Goal: Transaction & Acquisition: Purchase product/service

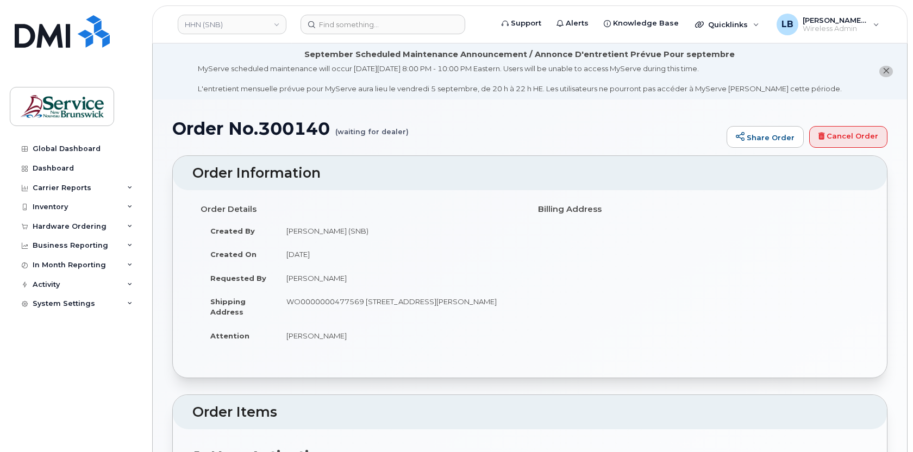
scroll to position [249, 0]
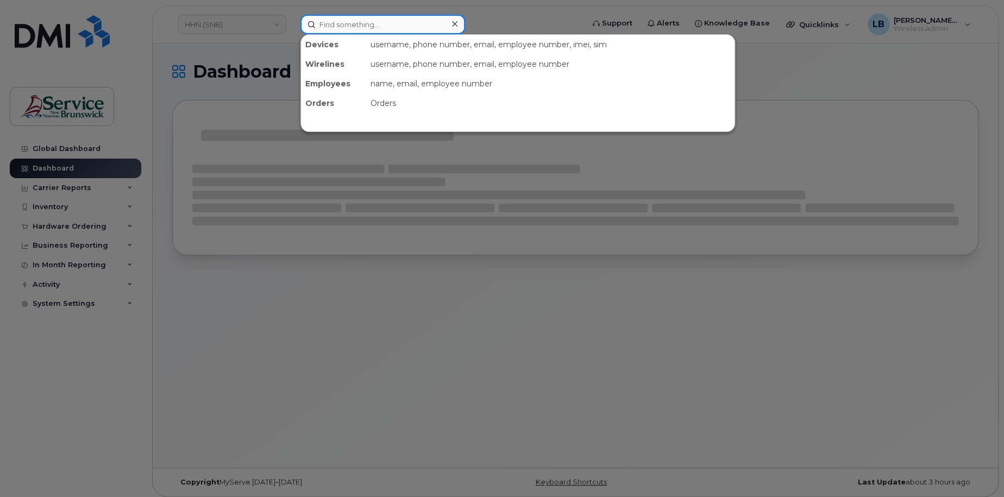
click at [370, 28] on input at bounding box center [383, 25] width 165 height 20
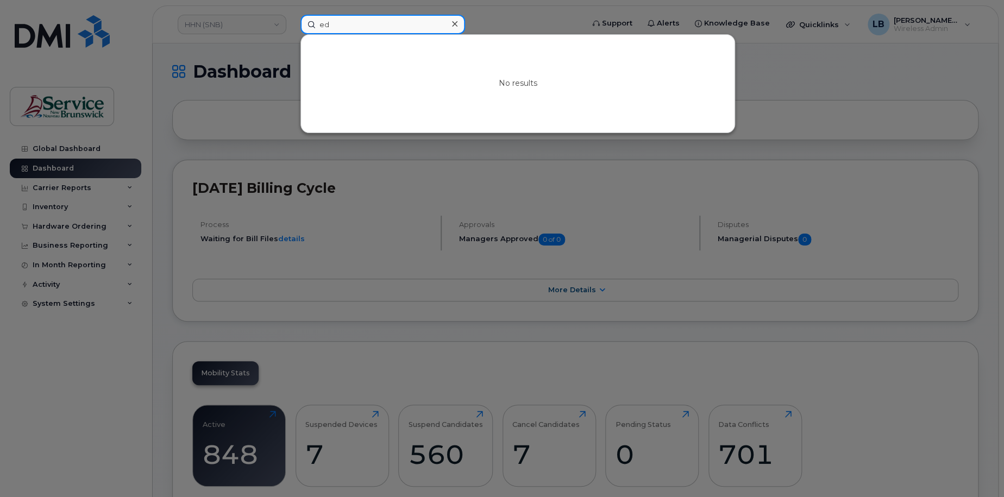
type input "e"
type input "p"
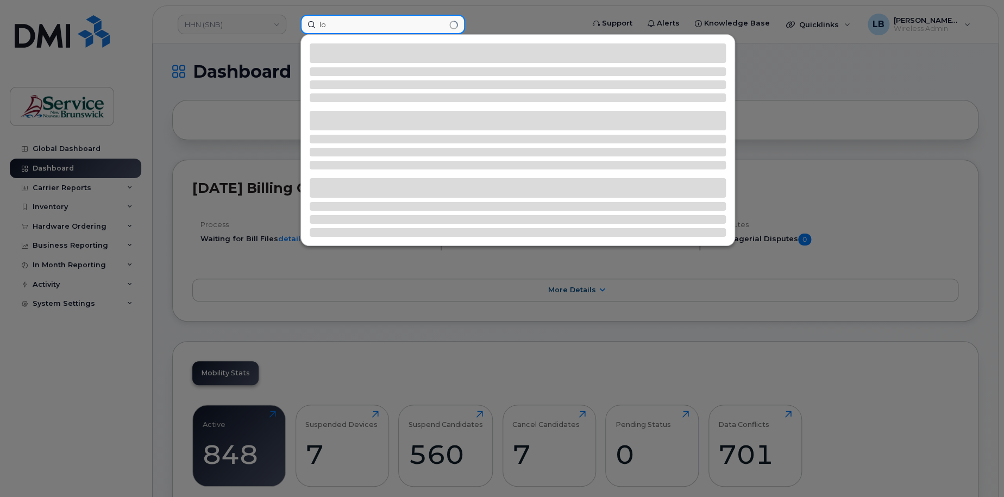
type input "l"
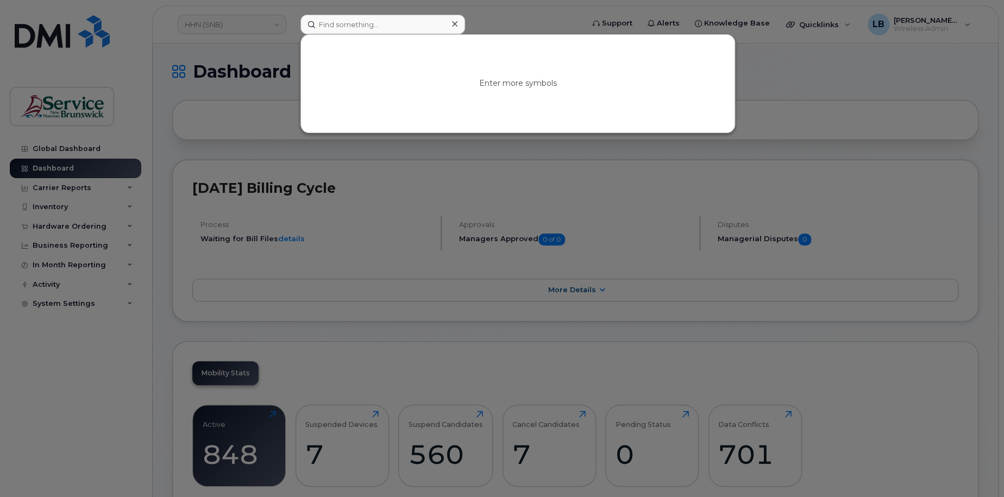
click at [92, 228] on div at bounding box center [502, 248] width 1004 height 497
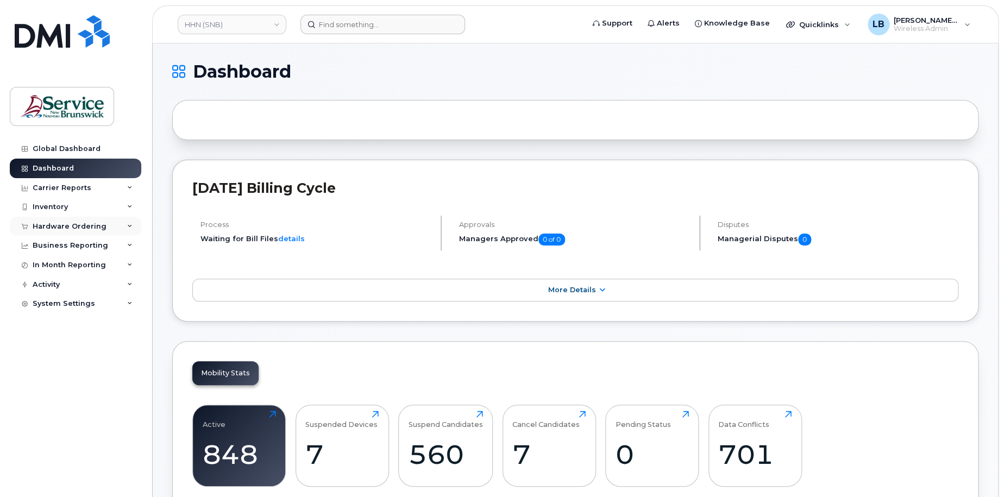
click at [129, 227] on icon at bounding box center [129, 226] width 5 height 5
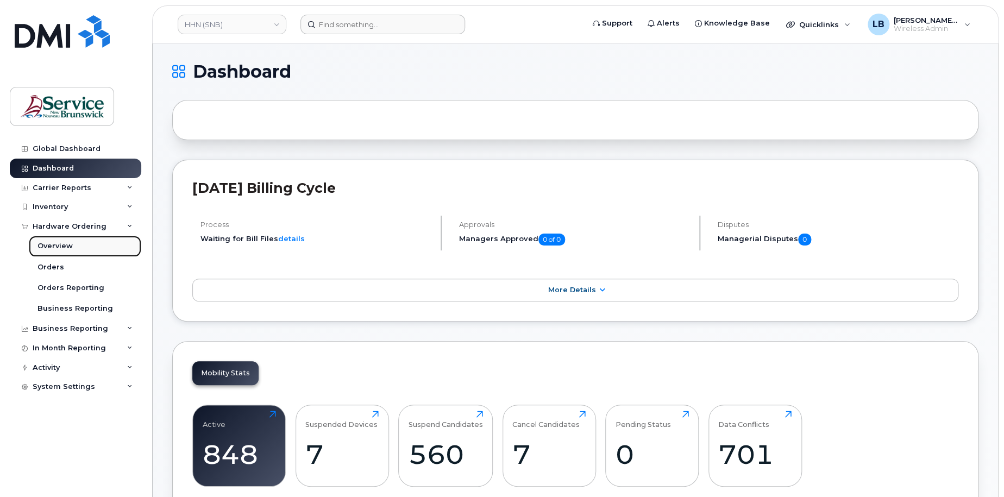
click at [49, 249] on div "Overview" at bounding box center [55, 246] width 35 height 10
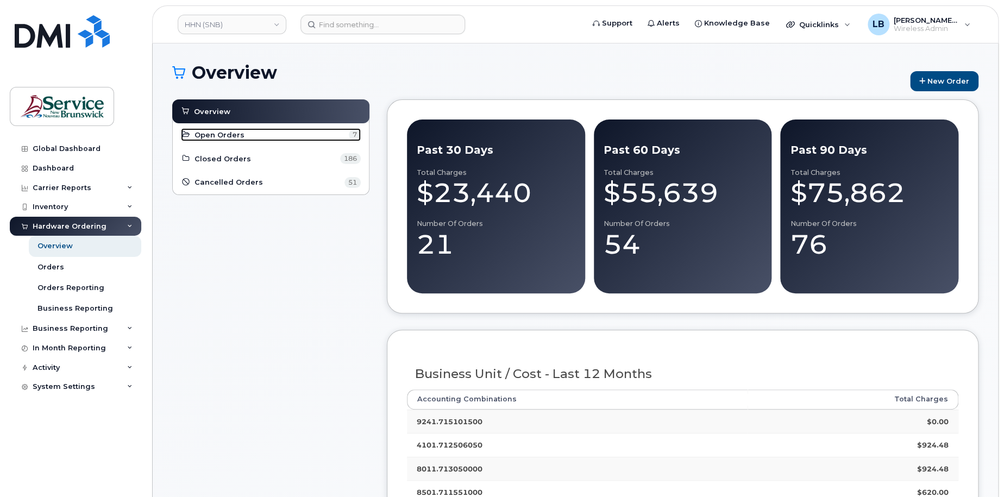
click at [206, 134] on span "Open Orders" at bounding box center [220, 135] width 50 height 10
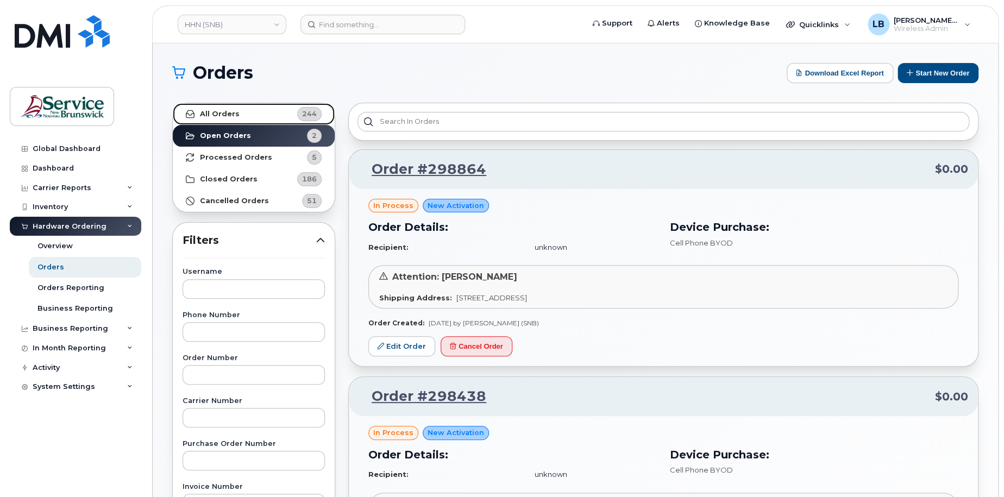
click at [225, 115] on strong "All Orders" at bounding box center [220, 114] width 40 height 9
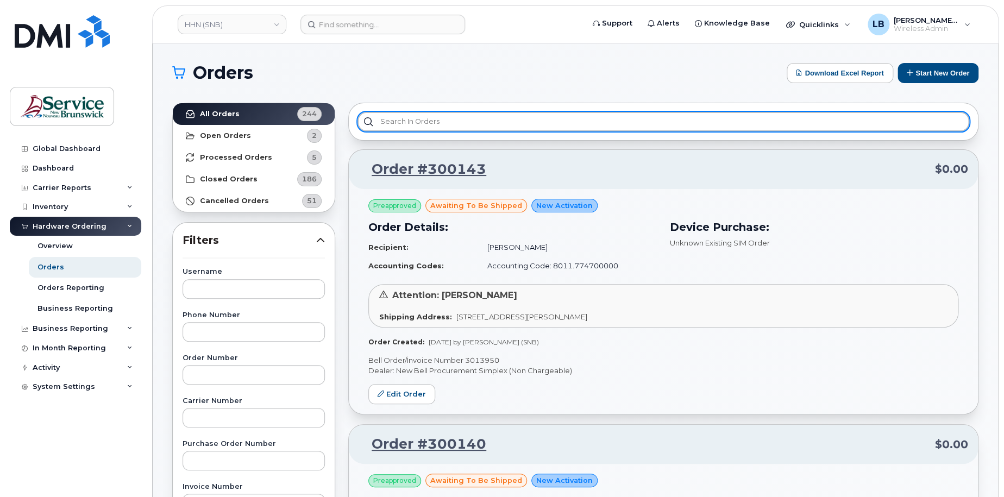
click at [490, 122] on input "text" at bounding box center [664, 122] width 612 height 20
type input "e"
type input "p"
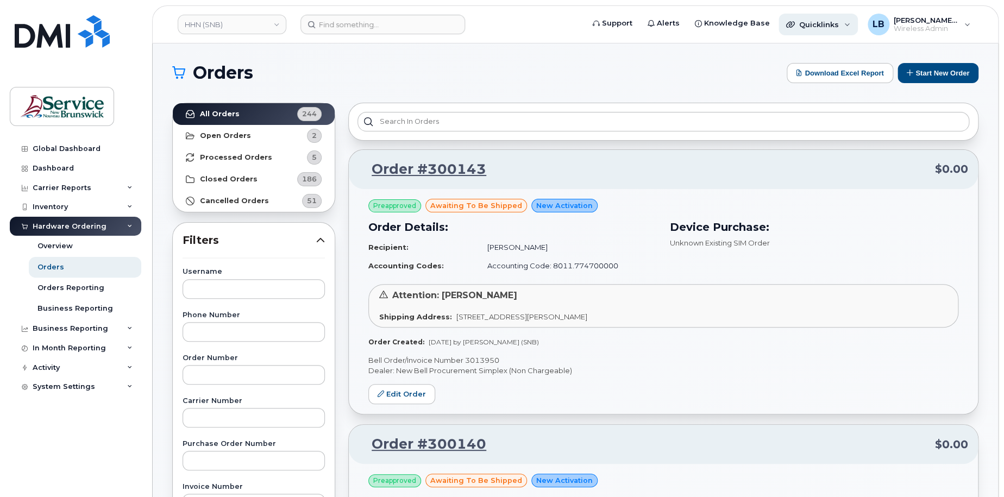
click at [844, 27] on div "Quicklinks" at bounding box center [818, 25] width 79 height 22
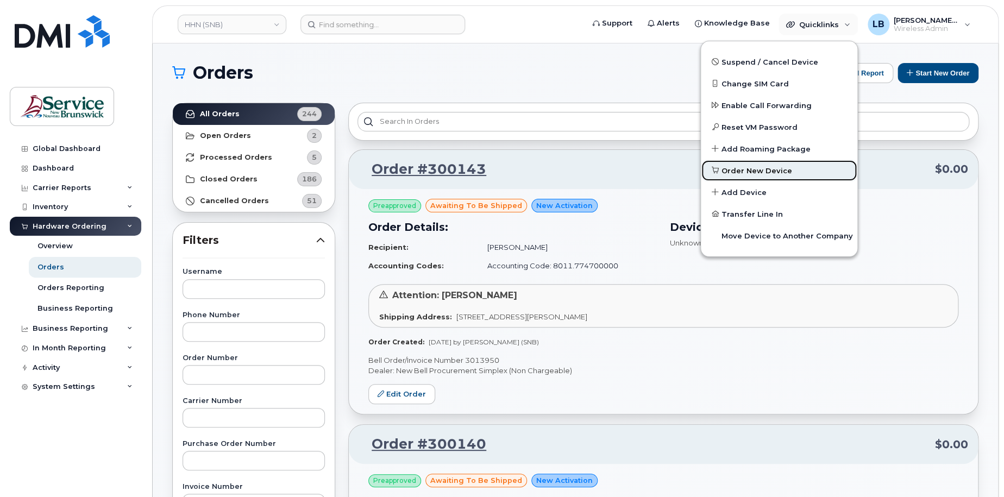
click at [751, 166] on span "Order New Device" at bounding box center [757, 171] width 71 height 11
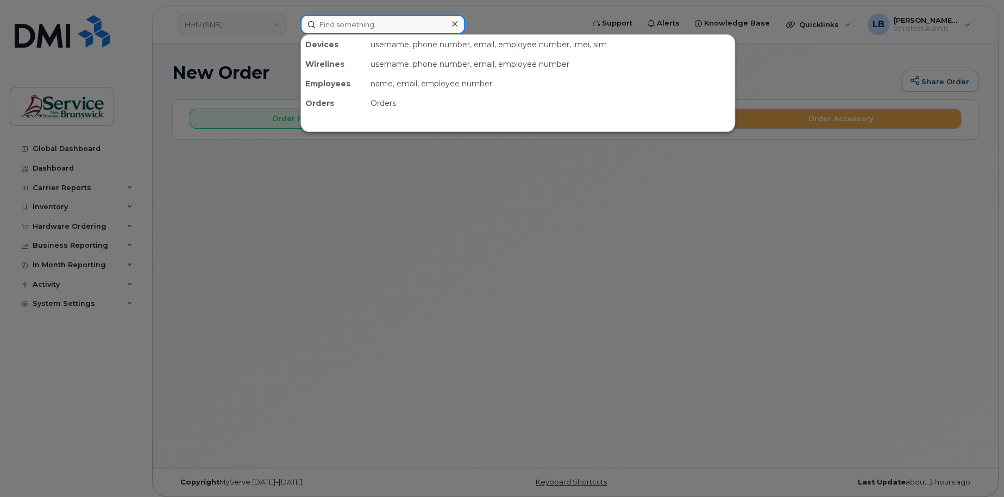
click at [375, 28] on input at bounding box center [383, 25] width 165 height 20
paste input "89302610207729537735"
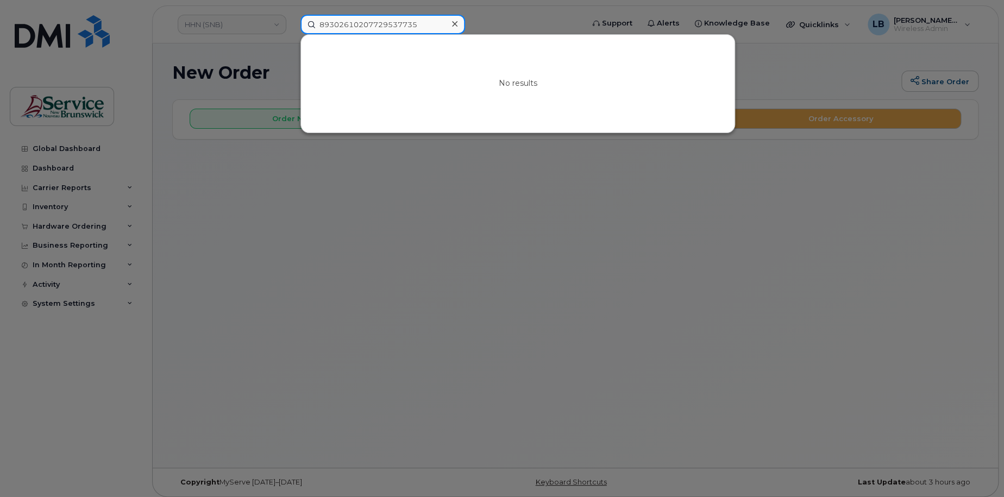
type input "89302610207729537735"
click at [267, 169] on div at bounding box center [502, 248] width 1004 height 497
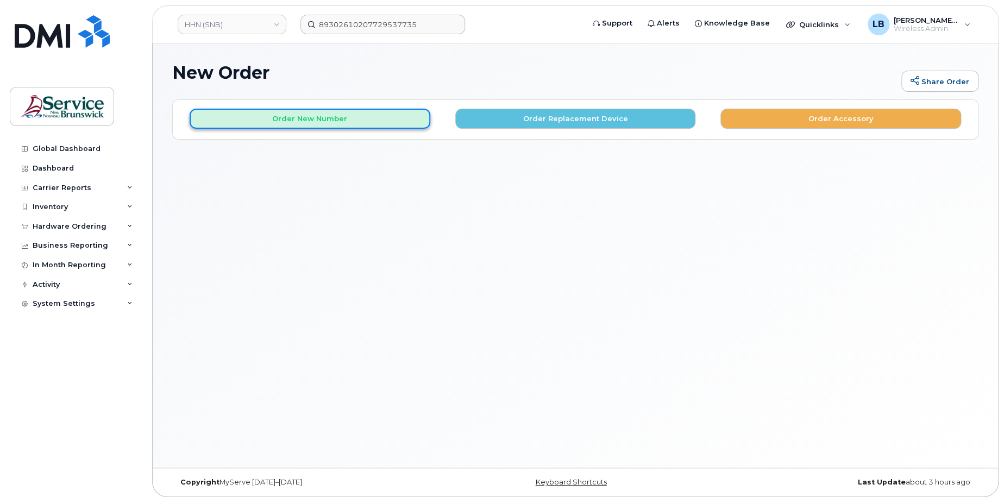
click at [259, 122] on button "Order New Number" at bounding box center [310, 119] width 241 height 20
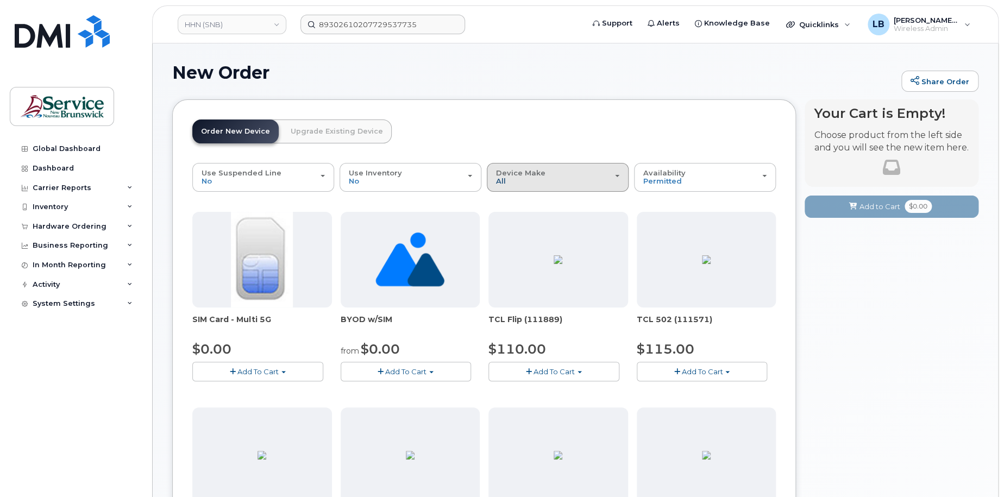
click at [504, 177] on span "All" at bounding box center [501, 181] width 10 height 9
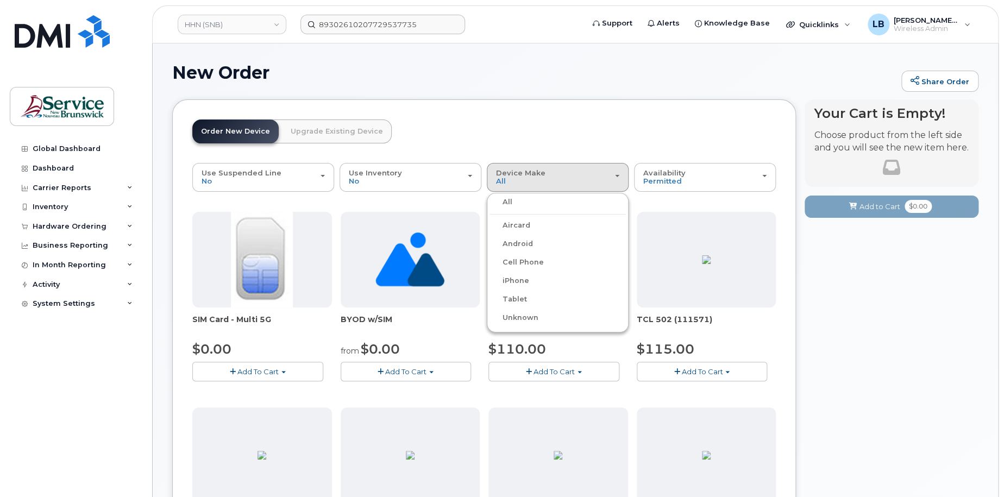
click at [528, 278] on label "iPhone" at bounding box center [510, 280] width 40 height 13
click at [0, 0] on input "iPhone" at bounding box center [0, 0] width 0 height 0
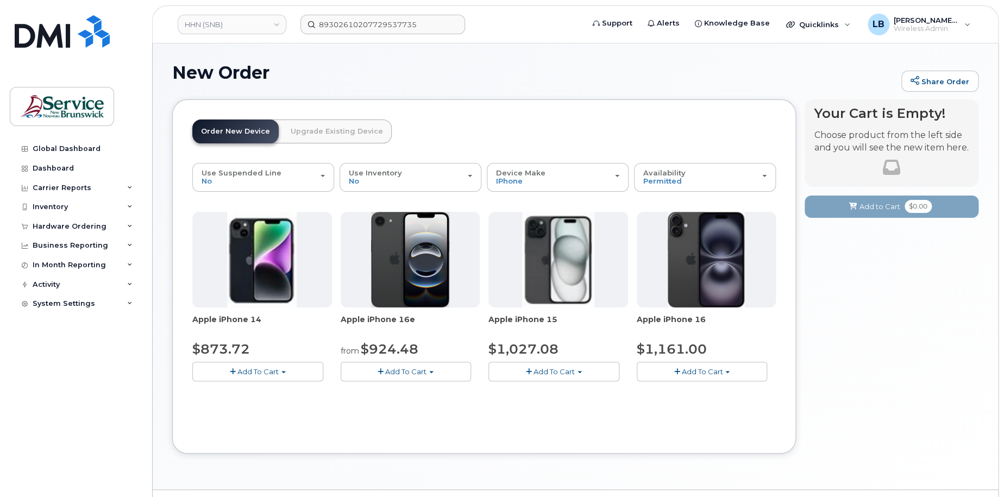
click at [434, 370] on button "Add To Cart" at bounding box center [406, 371] width 131 height 19
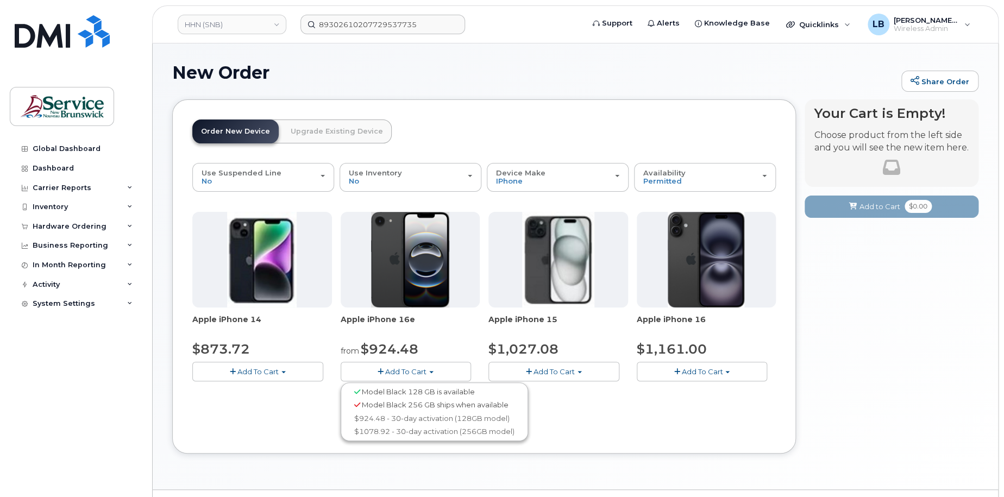
click at [425, 392] on span "Model Black 128 GB is available" at bounding box center [418, 392] width 113 height 9
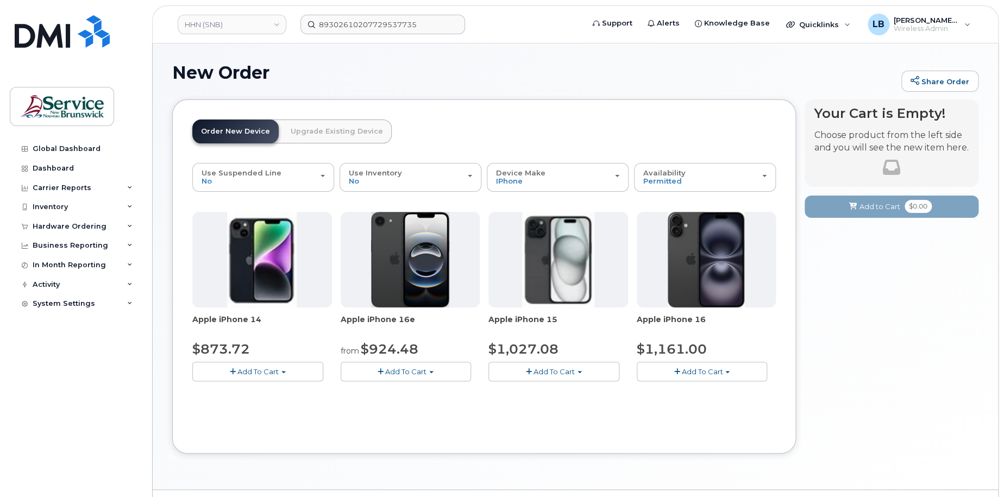
click at [410, 372] on span "Add To Cart" at bounding box center [405, 371] width 41 height 9
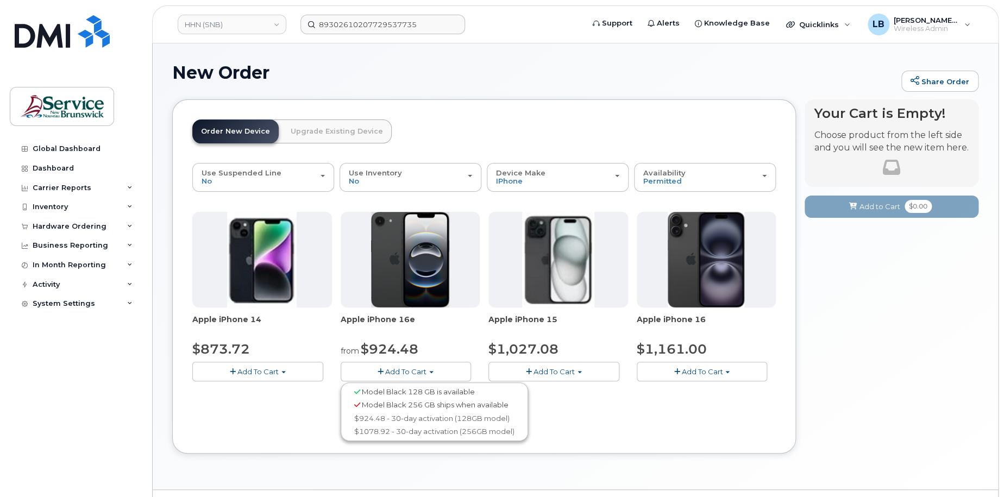
click at [384, 395] on span "Model Black 128 GB is available" at bounding box center [418, 392] width 113 height 9
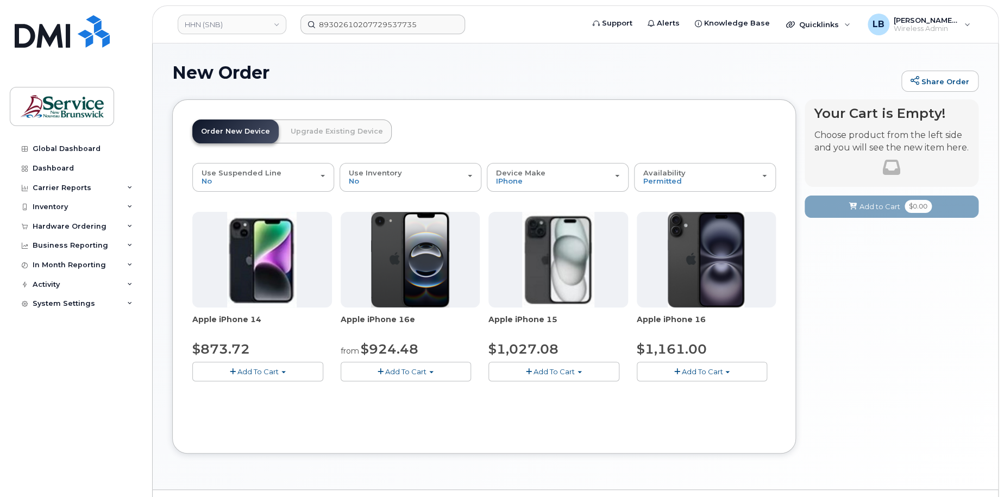
click at [385, 375] on span "Add To Cart" at bounding box center [405, 371] width 41 height 9
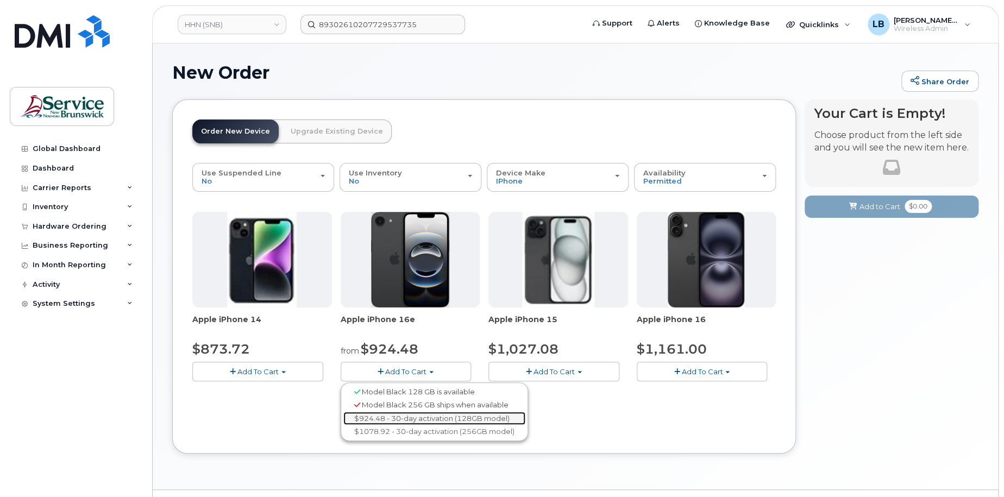
click at [384, 417] on link "$924.48 - 30-day activation (128GB model)" at bounding box center [435, 419] width 182 height 14
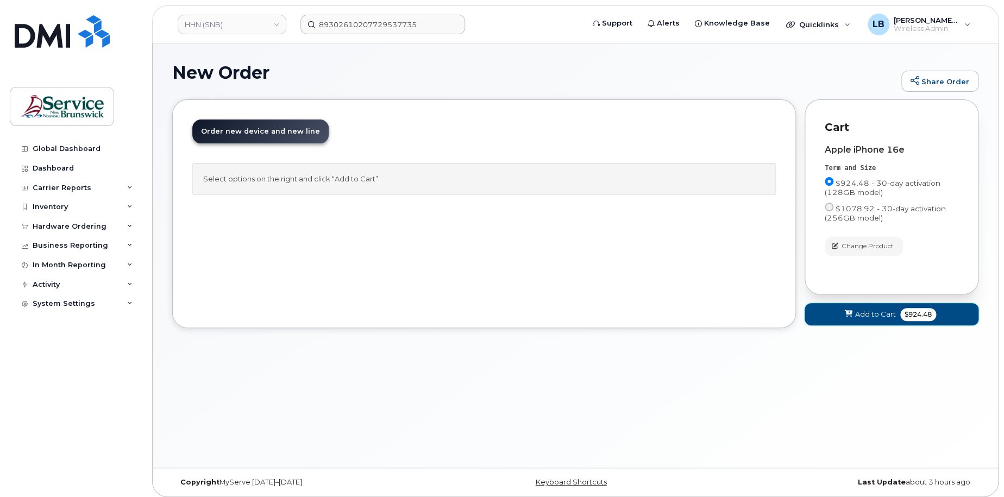
click at [904, 311] on span "$924.48" at bounding box center [919, 314] width 36 height 13
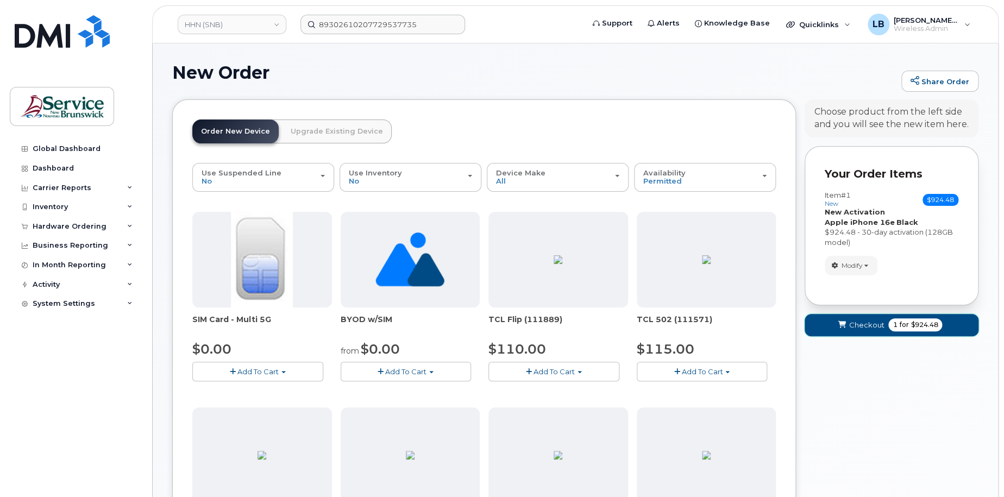
click at [904, 326] on span "for" at bounding box center [904, 325] width 14 height 10
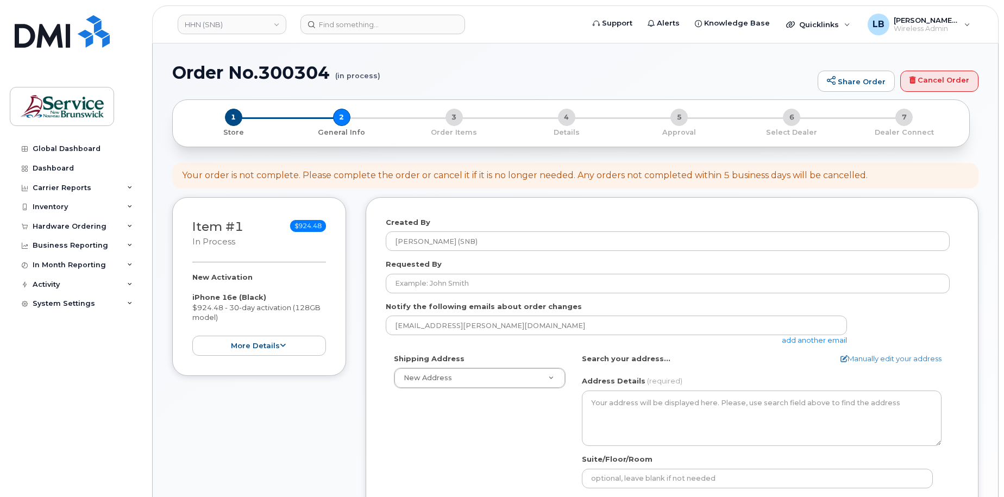
select select
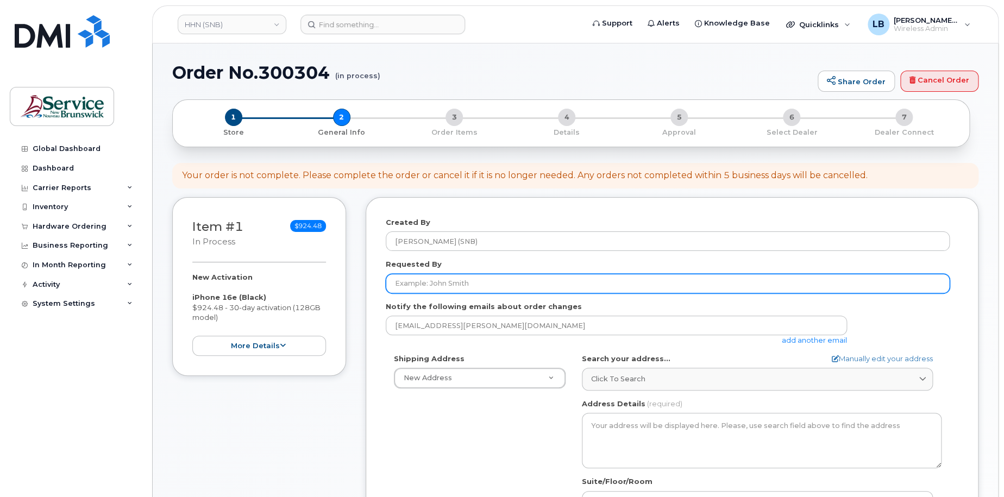
click at [504, 280] on input "Requested By" at bounding box center [668, 284] width 564 height 20
paste input "[PERSON_NAME]-Love"
type input "[PERSON_NAME]-Love"
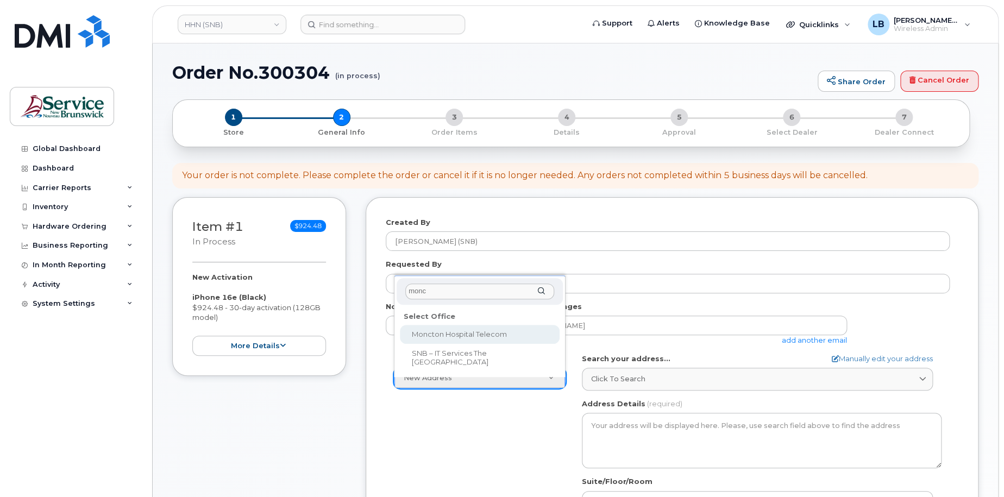
type input "monc"
select select
type textarea "135 Macbeath Ave Moncton New Brunswick E1C 6Z8"
type input "Frederic Doiron"
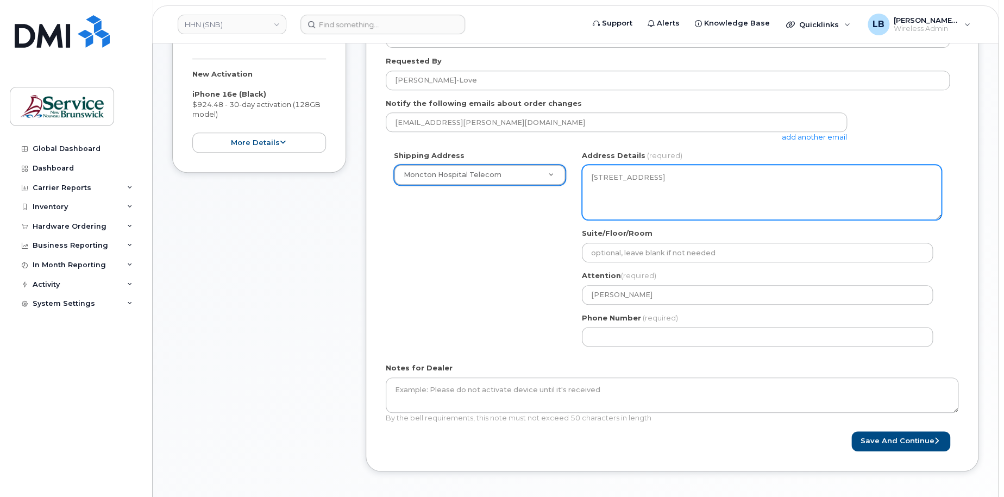
scroll to position [217, 0]
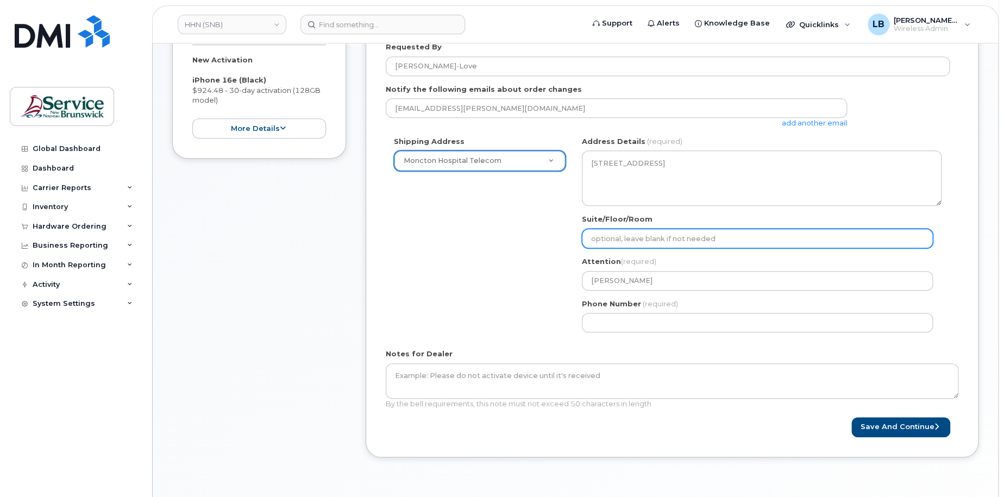
click at [710, 233] on input "Suite/Floor/Room" at bounding box center [757, 239] width 351 height 20
paste input "WO0000000461013"
select select
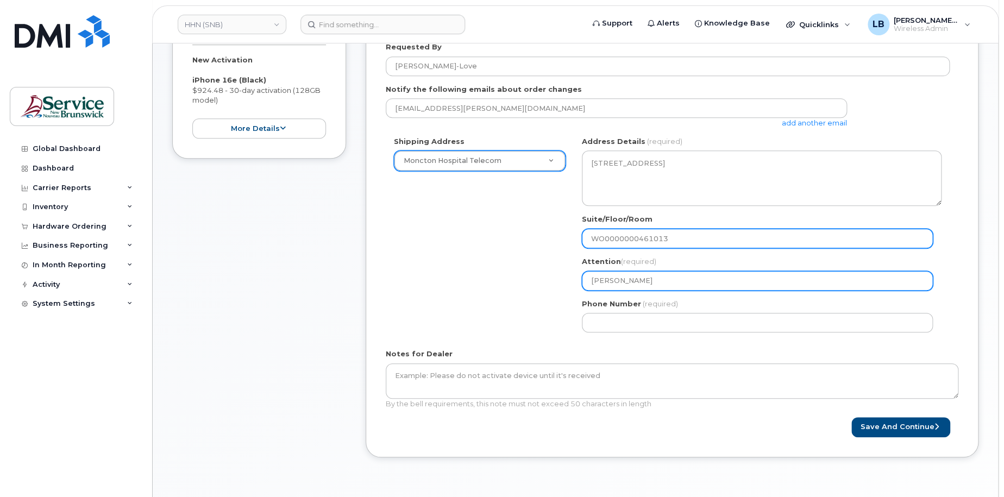
type input "WO0000000461013"
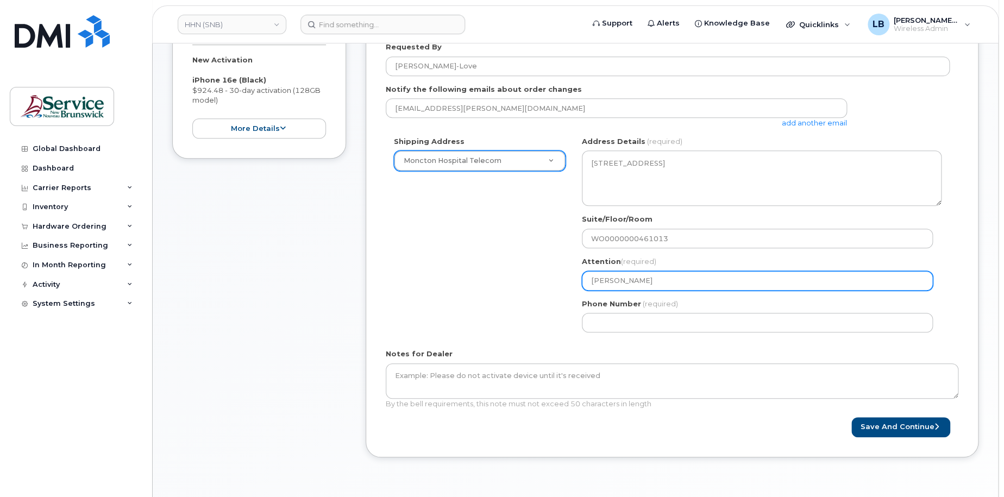
click at [700, 279] on input "Frederic Doiron" at bounding box center [757, 281] width 351 height 20
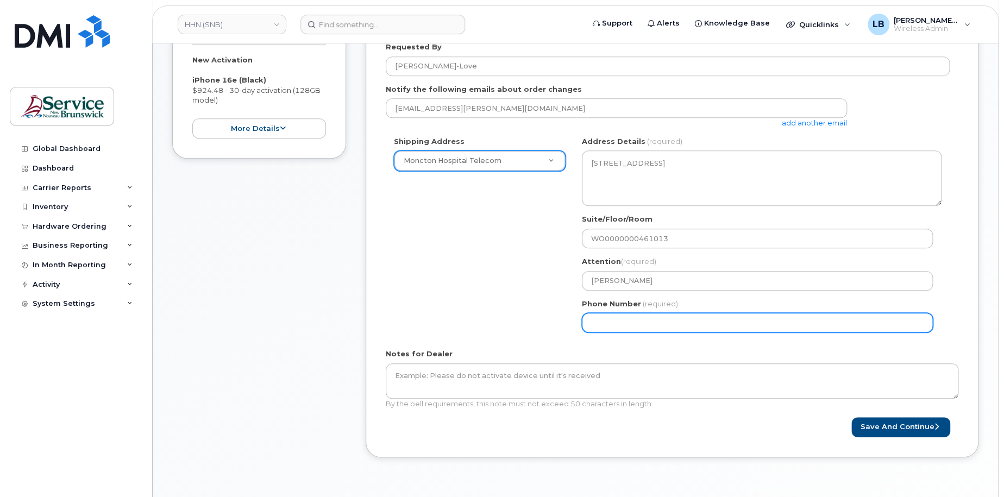
click at [687, 324] on input "Phone Number" at bounding box center [757, 323] width 351 height 20
select select
type input "506233396"
select select
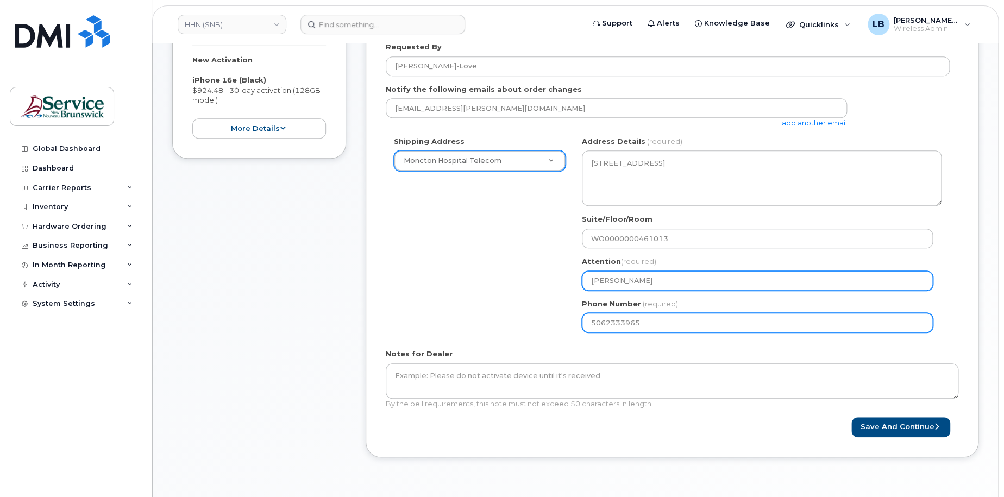
type input "5062333965"
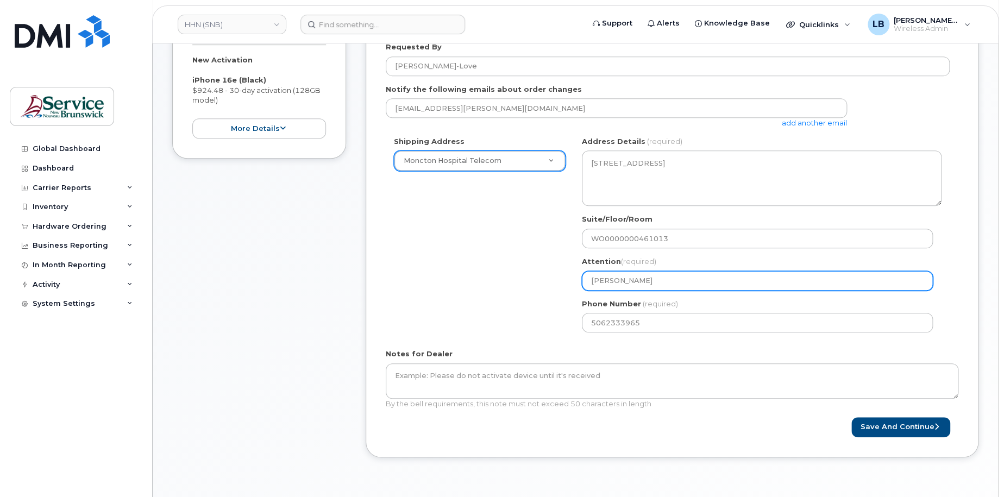
click at [663, 279] on input "Frederic Doiron" at bounding box center [757, 281] width 351 height 20
type input "Frederic Doiron"
select select
type input "[PERSON_NAME] -"
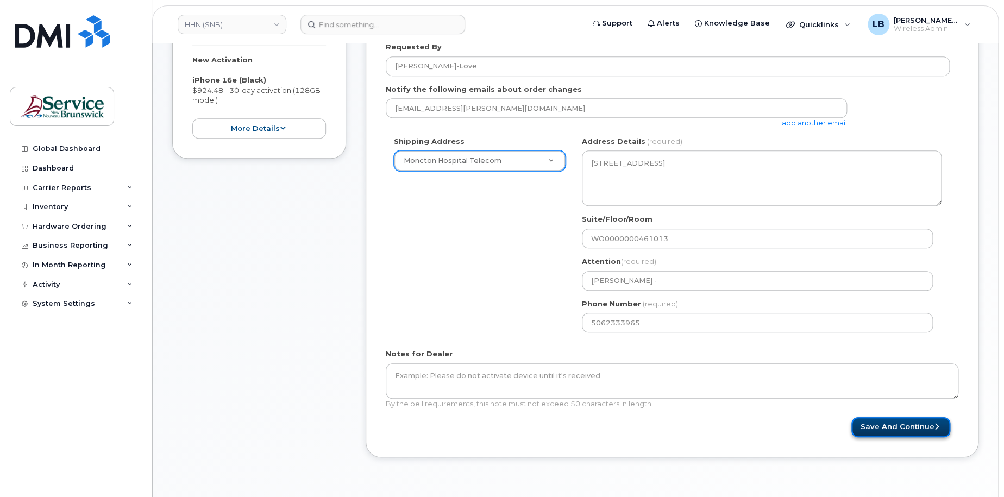
click at [906, 430] on button "Save and Continue" at bounding box center [901, 427] width 99 height 20
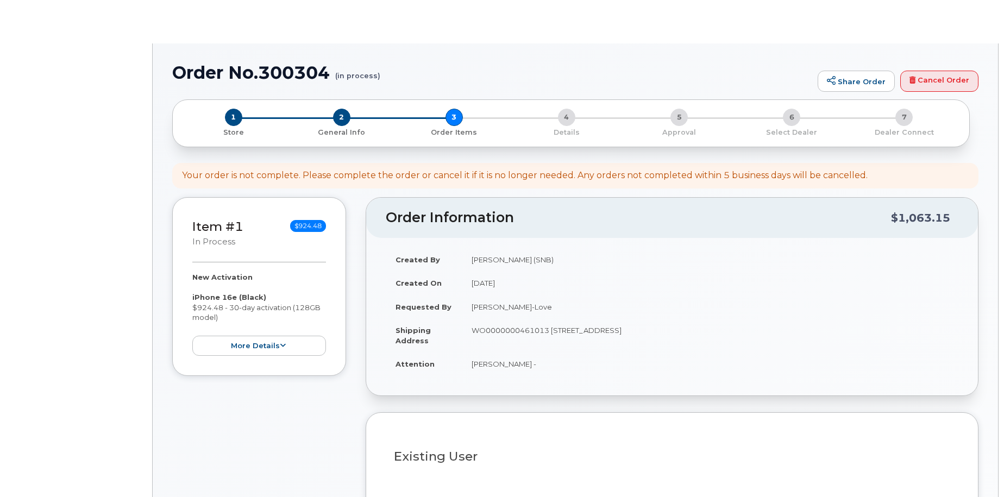
select select
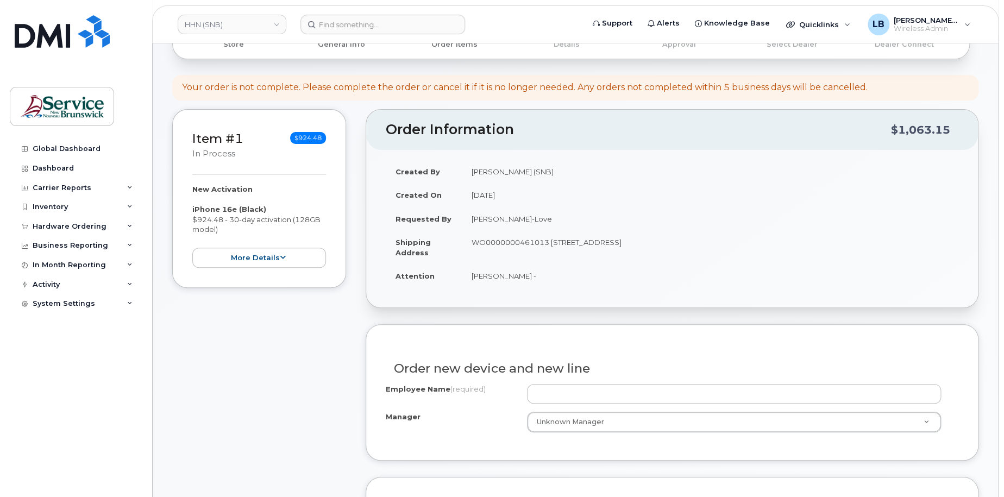
scroll to position [217, 0]
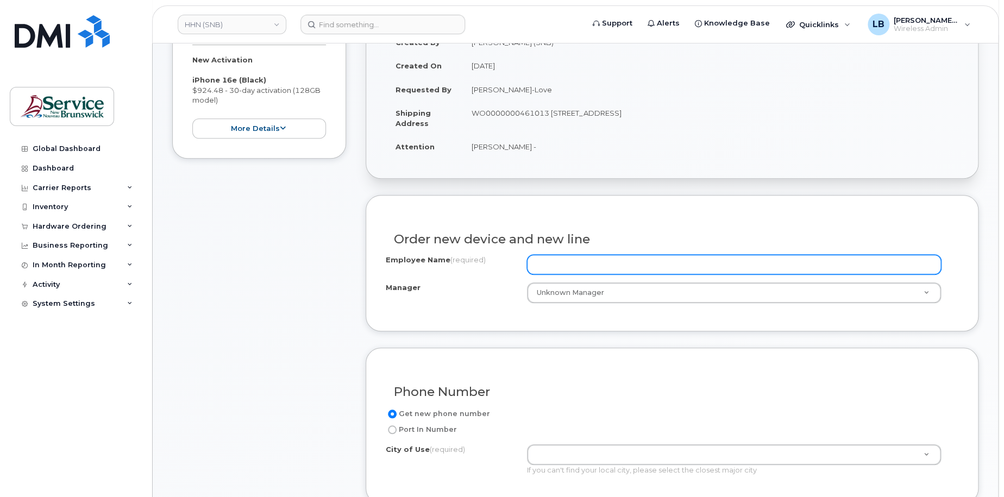
click at [574, 266] on input "Employee Name (required)" at bounding box center [734, 265] width 415 height 20
click at [649, 264] on input "Employee Name (required)" at bounding box center [734, 265] width 415 height 20
paste input "[PERSON_NAME]-Love"
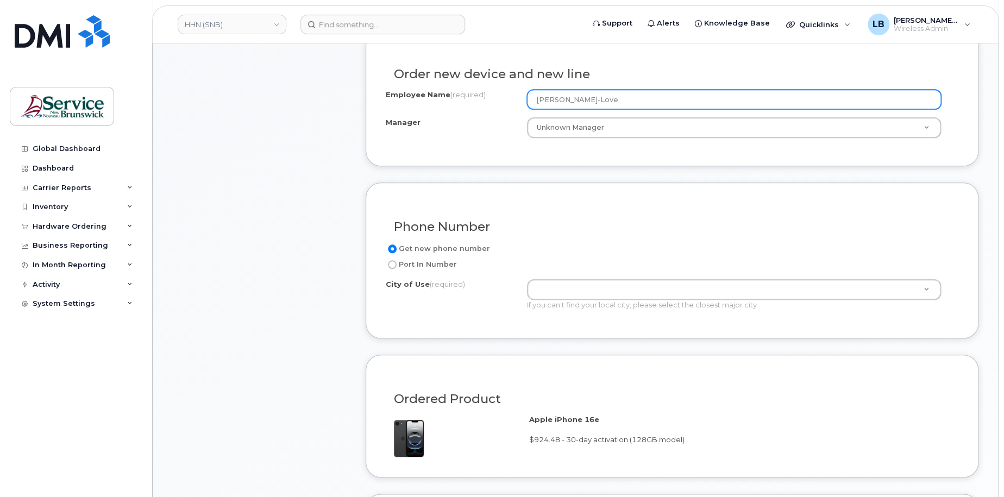
scroll to position [544, 0]
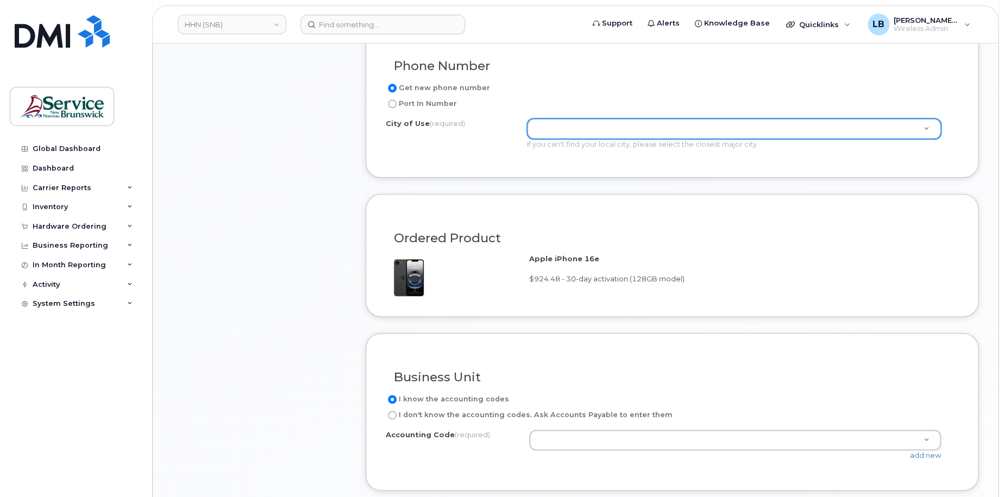
type input "[PERSON_NAME]-Love"
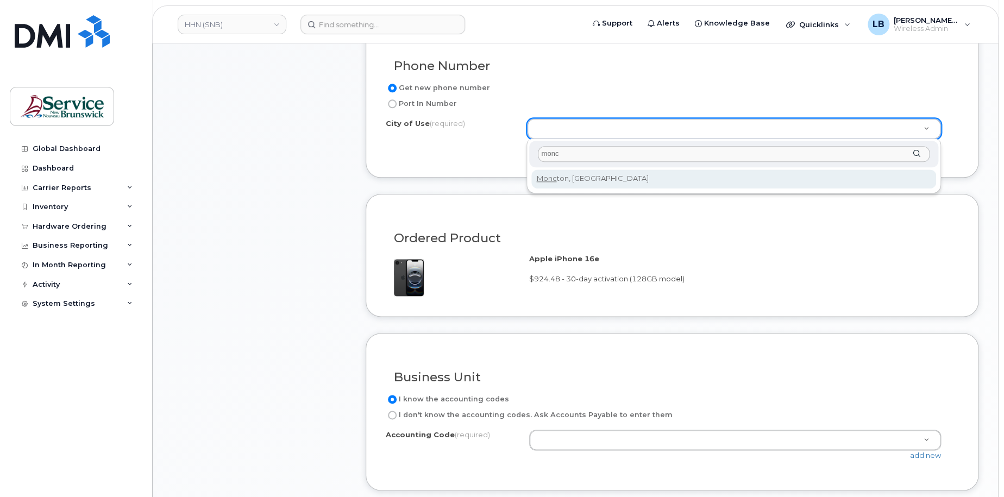
type input "monc"
type input "1817"
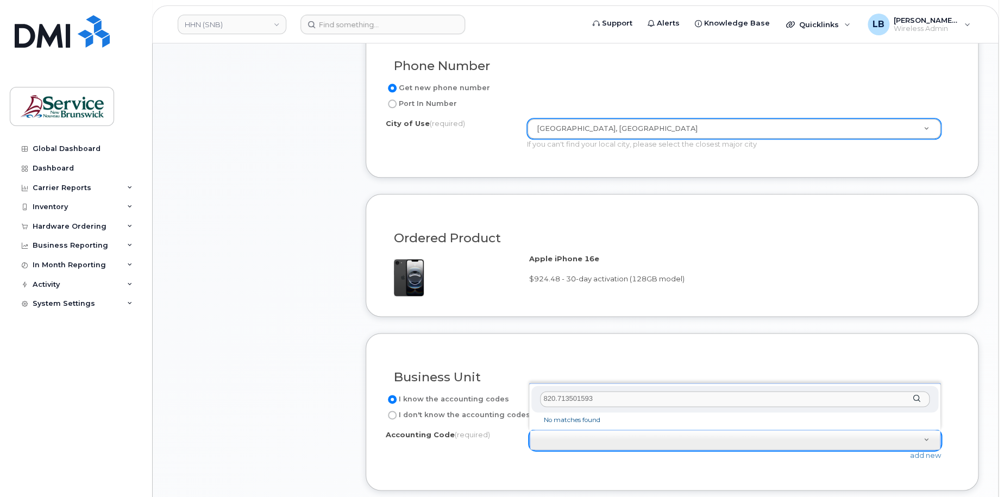
click at [556, 398] on input "820.713501593" at bounding box center [734, 399] width 389 height 16
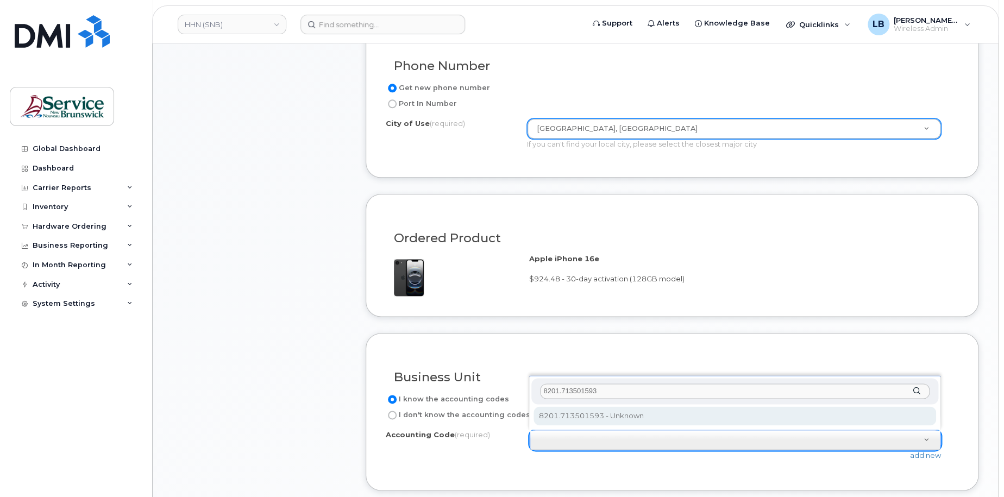
type input "8201.713501593"
select select "8201.713501593"
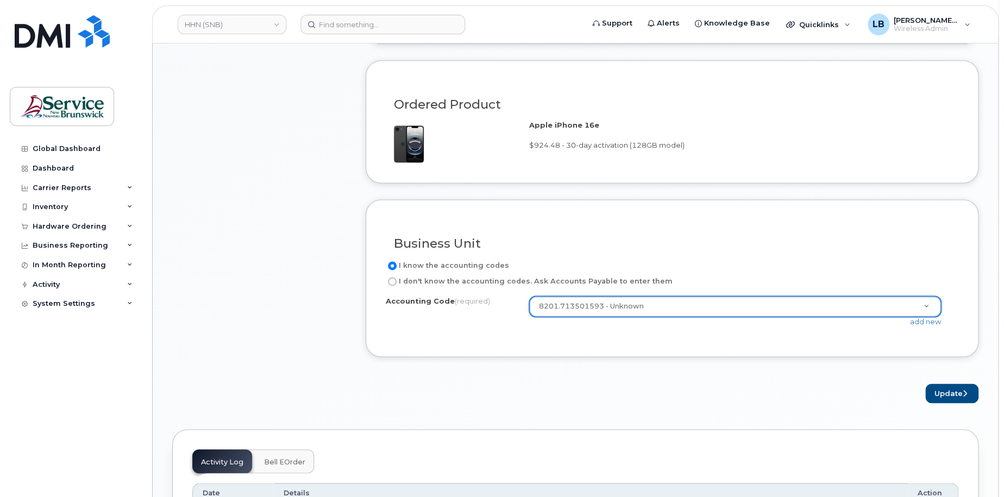
scroll to position [707, 0]
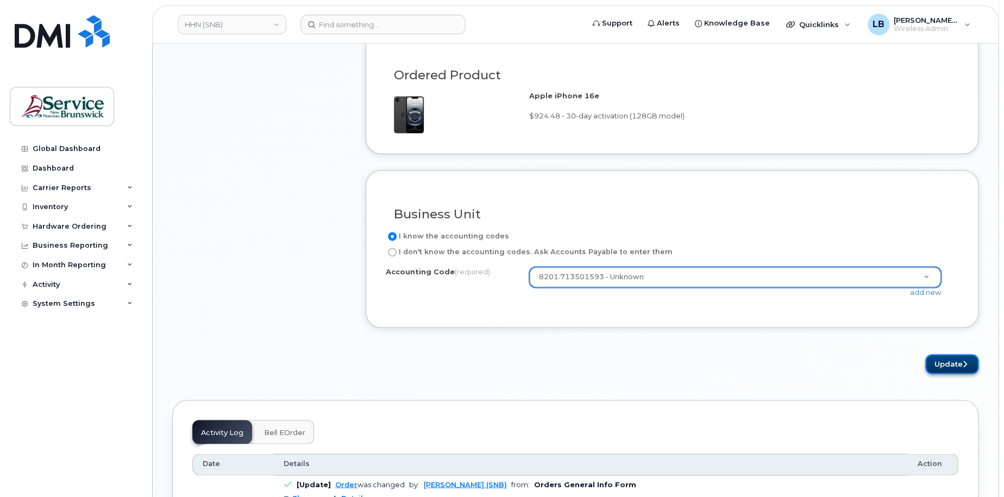
click at [940, 360] on button "Update" at bounding box center [952, 364] width 53 height 20
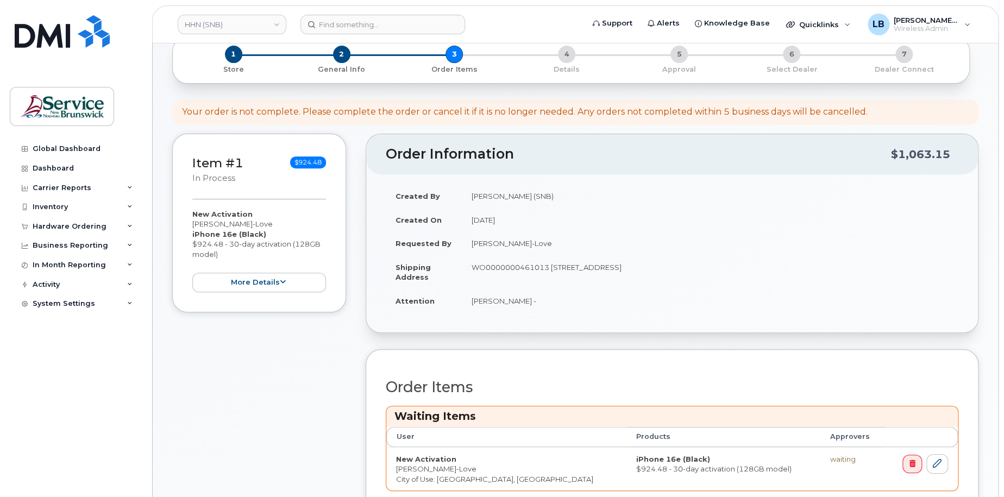
scroll to position [272, 0]
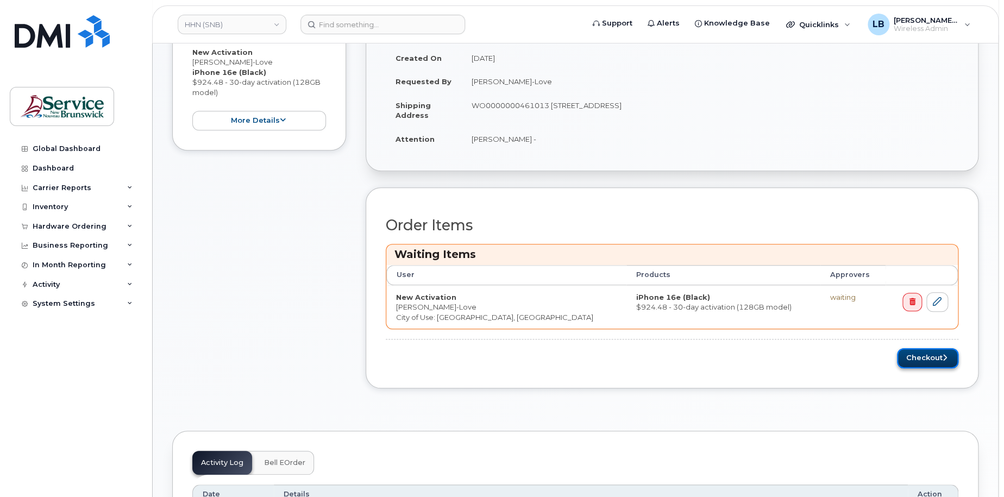
click at [913, 358] on button "Checkout" at bounding box center [927, 358] width 61 height 20
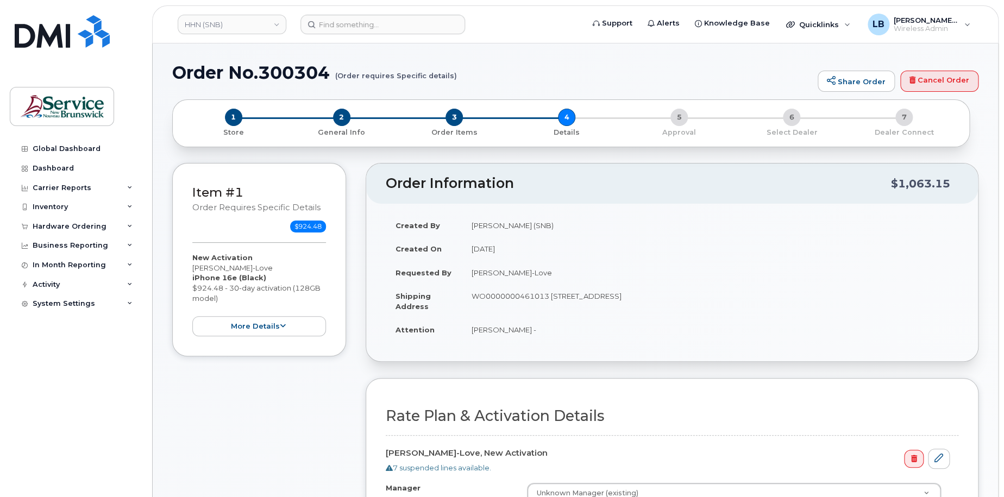
scroll to position [326, 0]
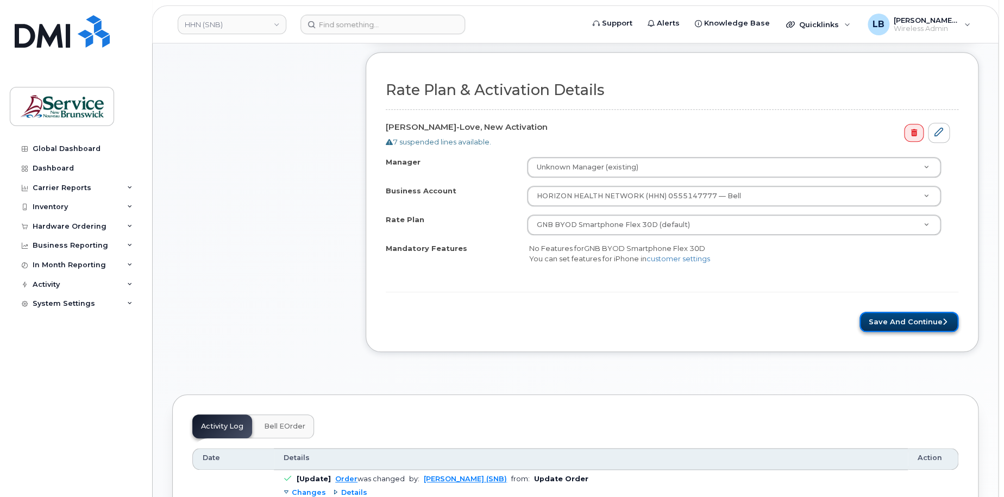
click at [887, 321] on button "Save and Continue" at bounding box center [909, 322] width 99 height 20
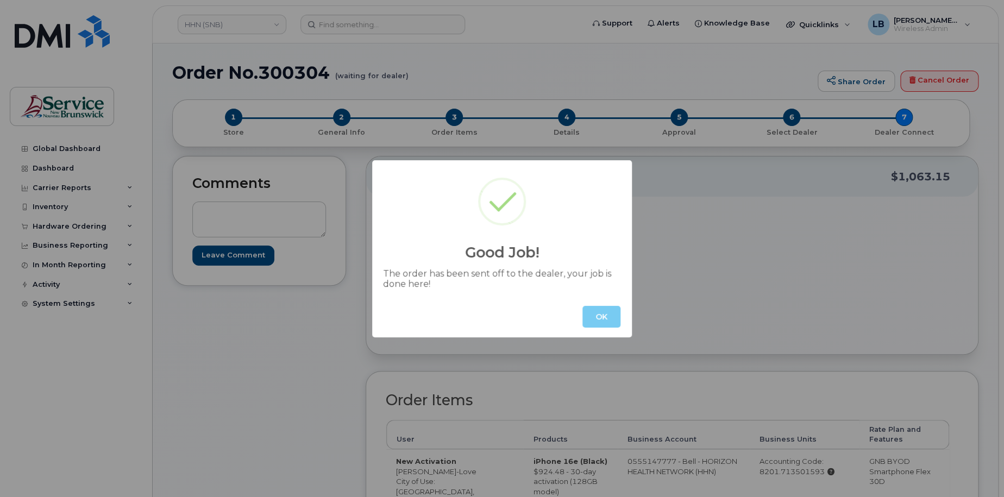
click at [619, 320] on button "OK" at bounding box center [602, 317] width 38 height 22
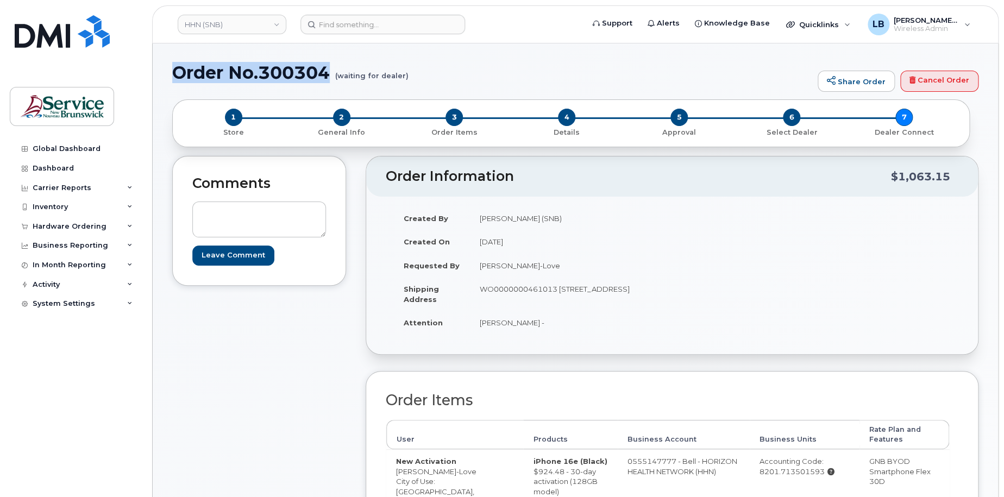
drag, startPoint x: 332, startPoint y: 71, endPoint x: 177, endPoint y: 70, distance: 154.4
click at [177, 70] on h1 "Order No.300304 (waiting for dealer)" at bounding box center [492, 72] width 640 height 19
copy h1 "Order No.300304"
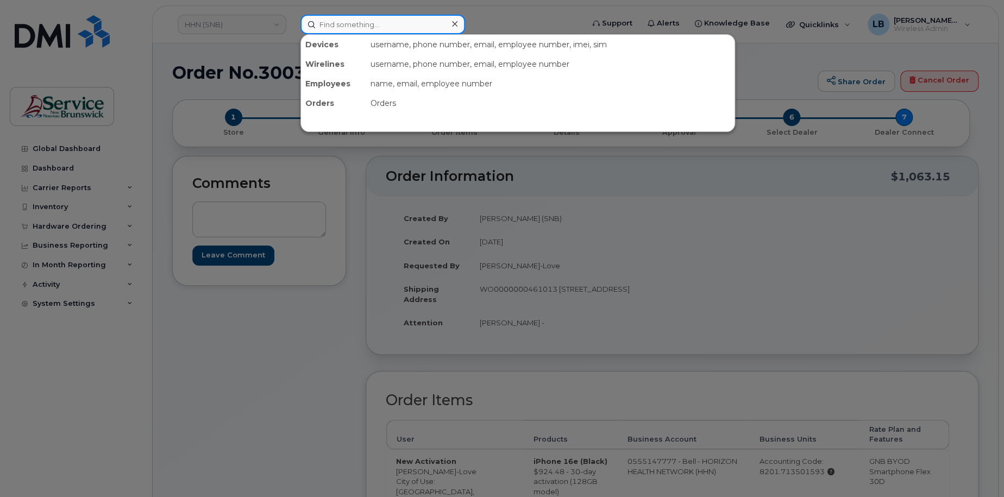
click at [384, 24] on input at bounding box center [383, 25] width 165 height 20
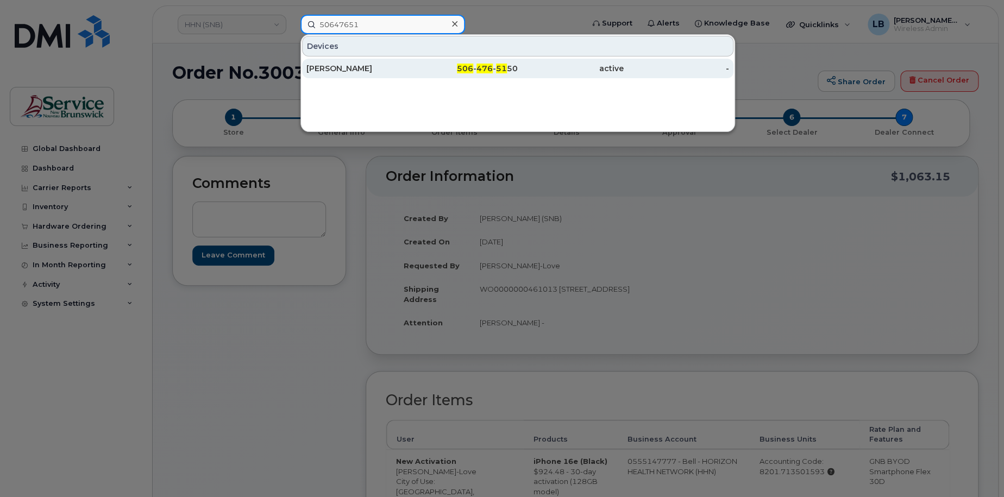
type input "50647651"
click at [503, 63] on div "506 - 476 - 51 50" at bounding box center [466, 68] width 106 height 11
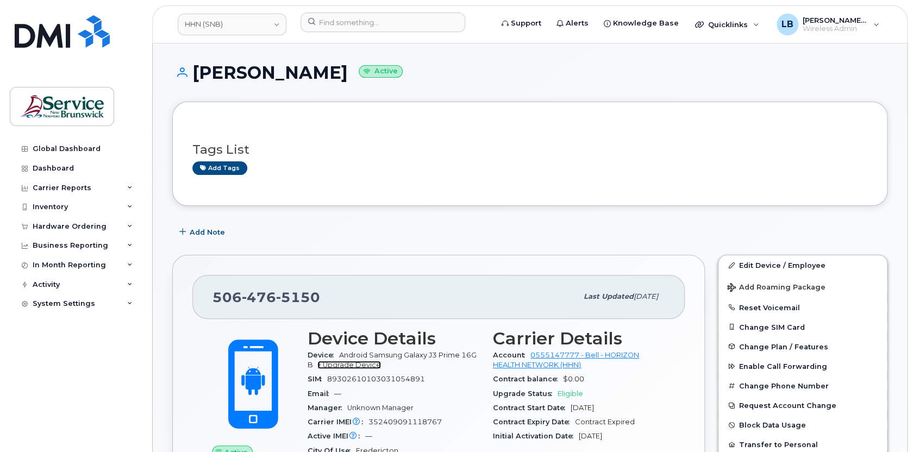
click at [357, 365] on link "+ Upgrade Device" at bounding box center [349, 365] width 64 height 8
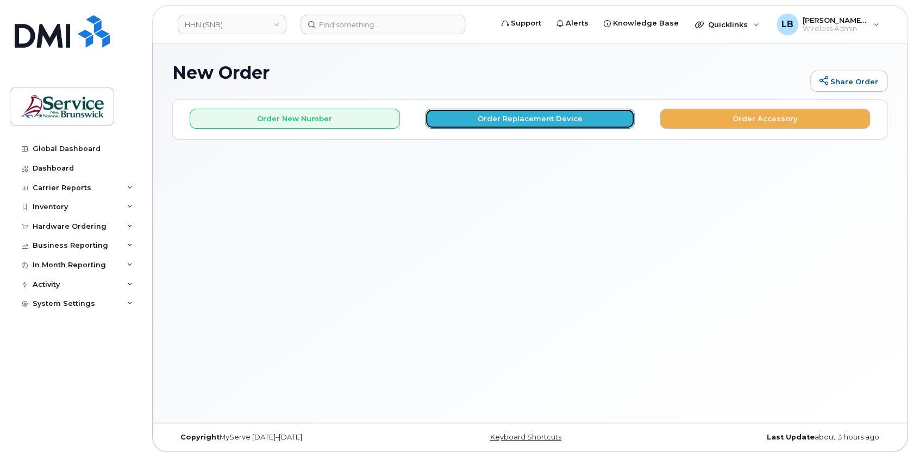
click at [538, 123] on button "Order Replacement Device" at bounding box center [530, 119] width 210 height 20
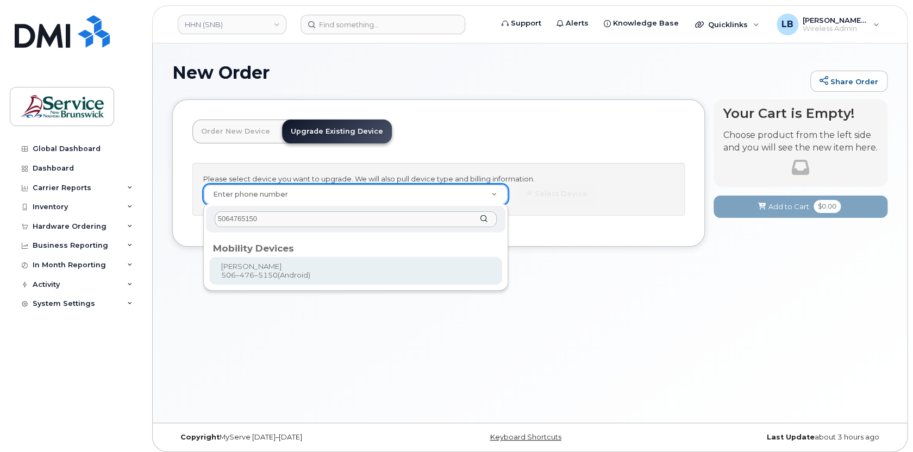
type input "5064765150"
type input "1236279"
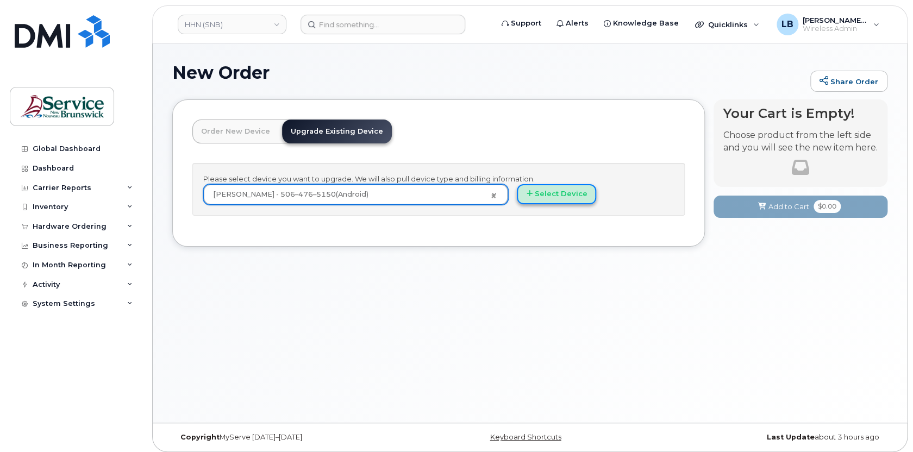
click at [564, 192] on button "Select Device" at bounding box center [556, 194] width 79 height 20
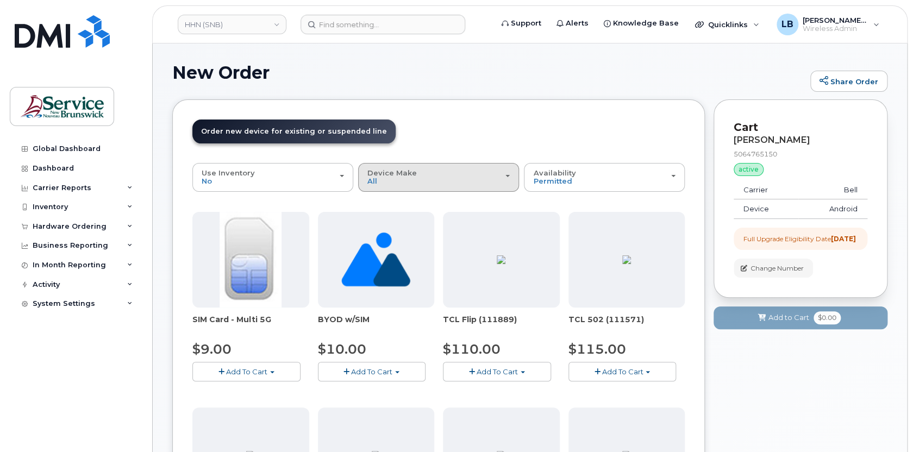
click at [430, 185] on button "Device Make All Aircard Android Cell Phone iPhone Tablet Unknown" at bounding box center [438, 177] width 161 height 28
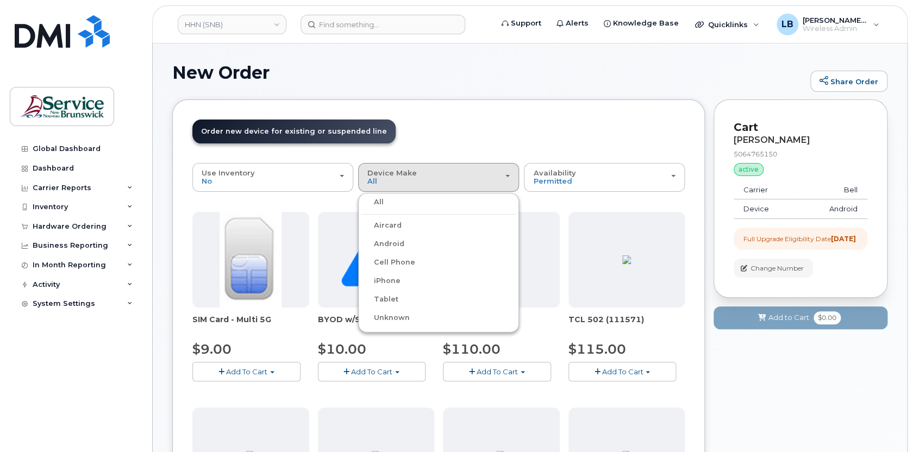
click at [392, 282] on label "iPhone" at bounding box center [381, 280] width 40 height 13
click at [0, 0] on input "iPhone" at bounding box center [0, 0] width 0 height 0
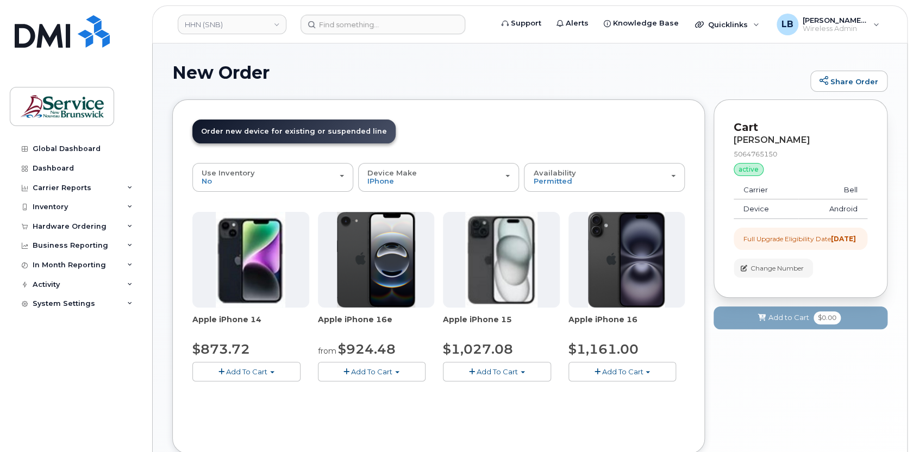
click at [402, 370] on button "Add To Cart" at bounding box center [372, 371] width 108 height 19
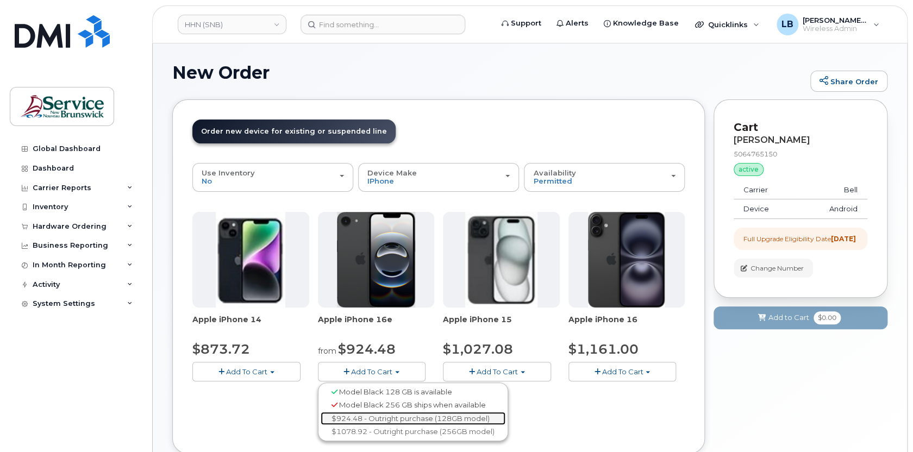
click at [383, 417] on link "$924.48 - Outright purchase (128GB model)" at bounding box center [413, 419] width 185 height 14
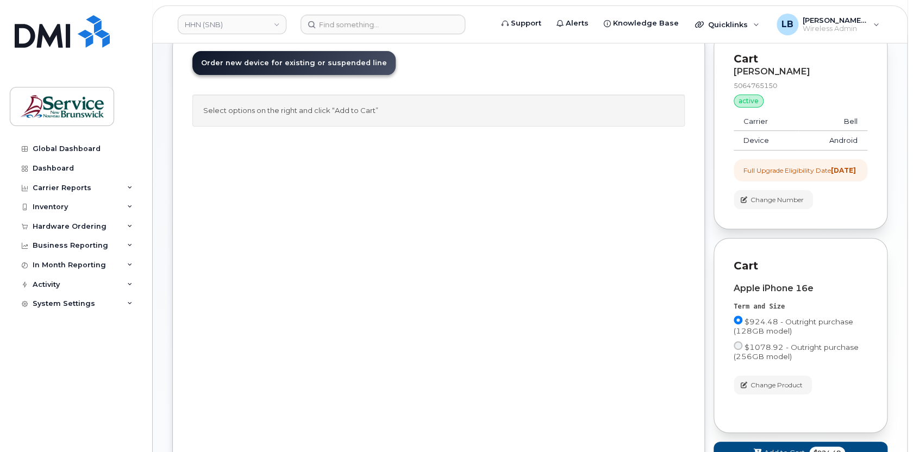
scroll to position [163, 0]
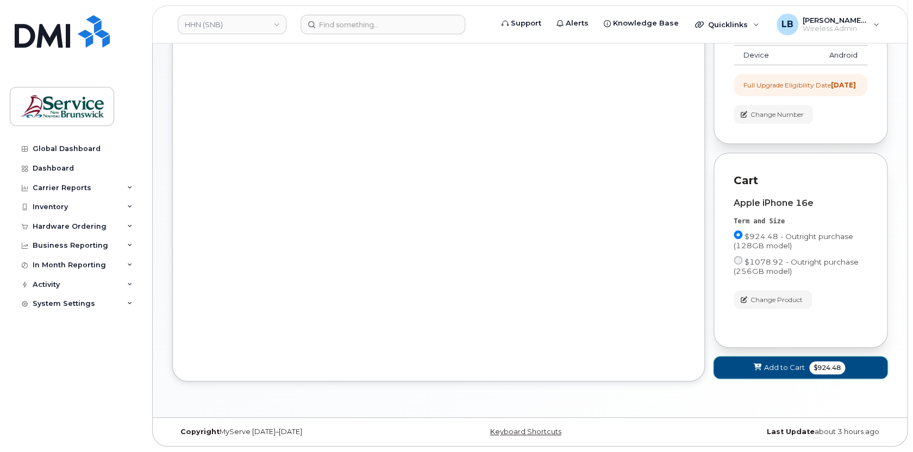
click at [790, 368] on span "Add to Cart" at bounding box center [784, 368] width 41 height 10
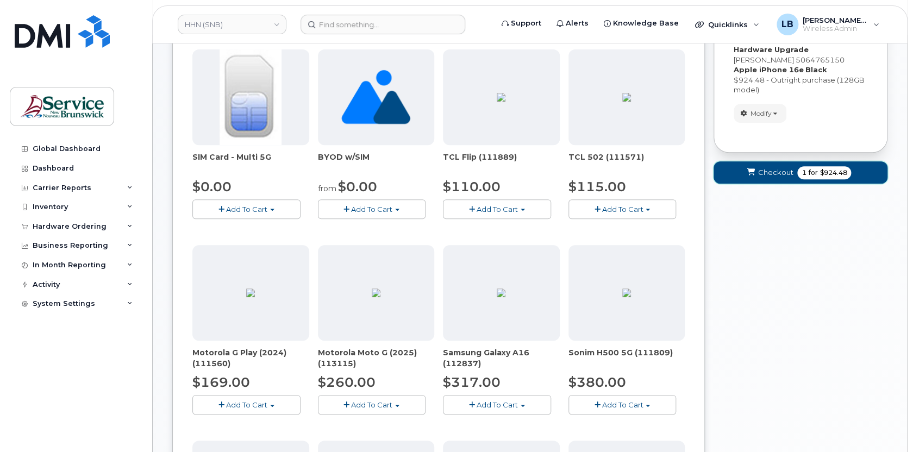
click at [820, 171] on span "$924.48" at bounding box center [833, 173] width 27 height 10
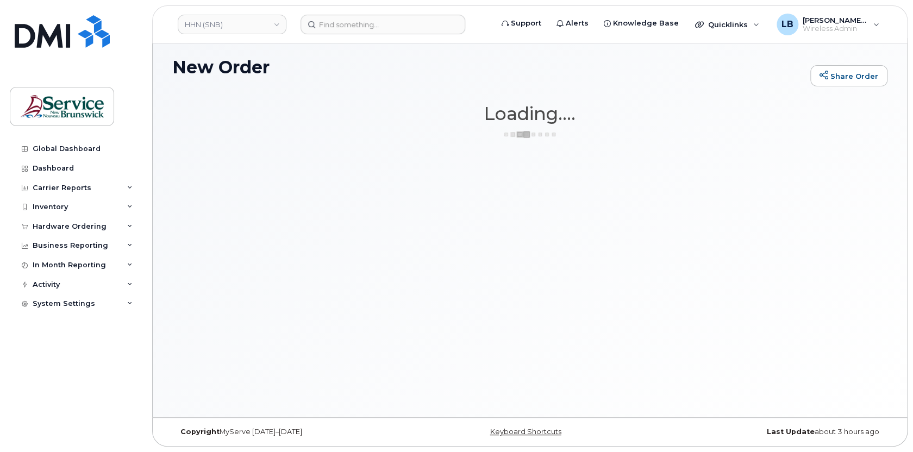
scroll to position [5, 0]
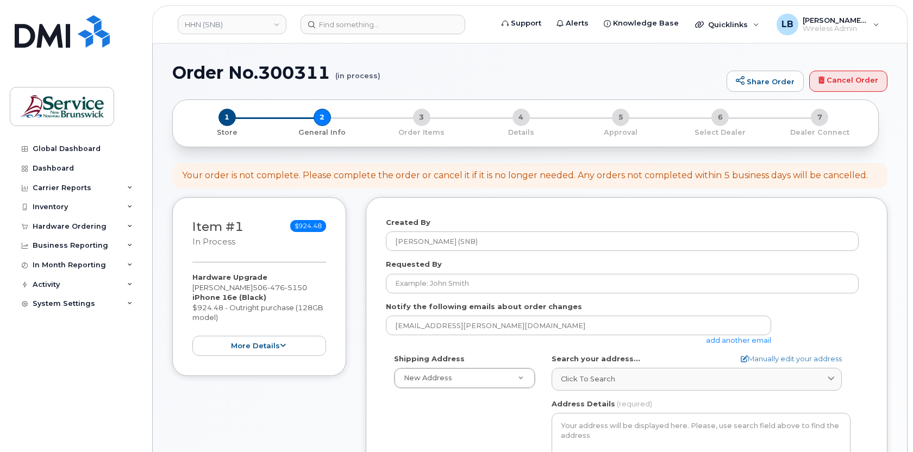
select select
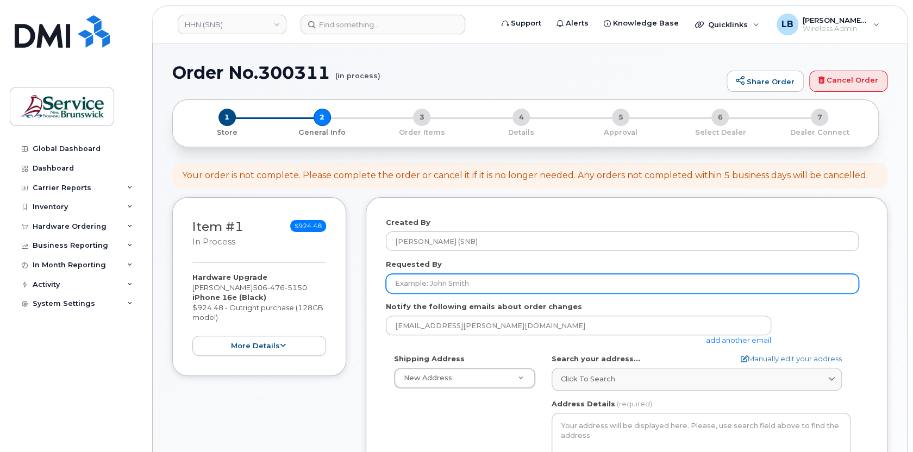
click at [467, 289] on input "Requested By" at bounding box center [622, 284] width 473 height 20
paste input "[PERSON_NAME]"
type input "[PERSON_NAME]"
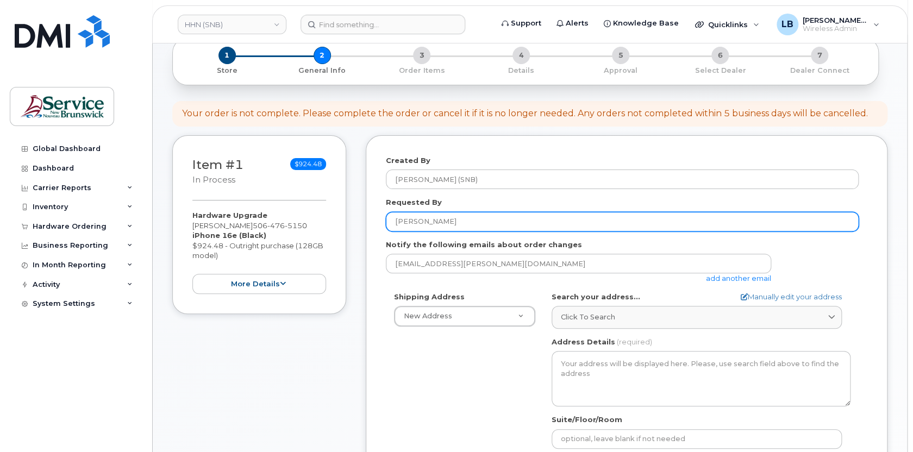
scroll to position [148, 0]
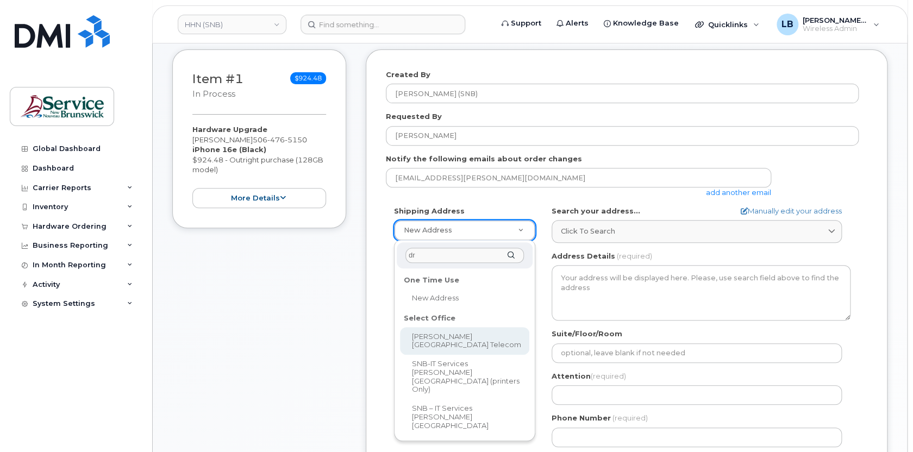
type input "dr"
select select
type textarea "[STREET_ADDRESS][PERSON_NAME]"
type input "[PERSON_NAME]"
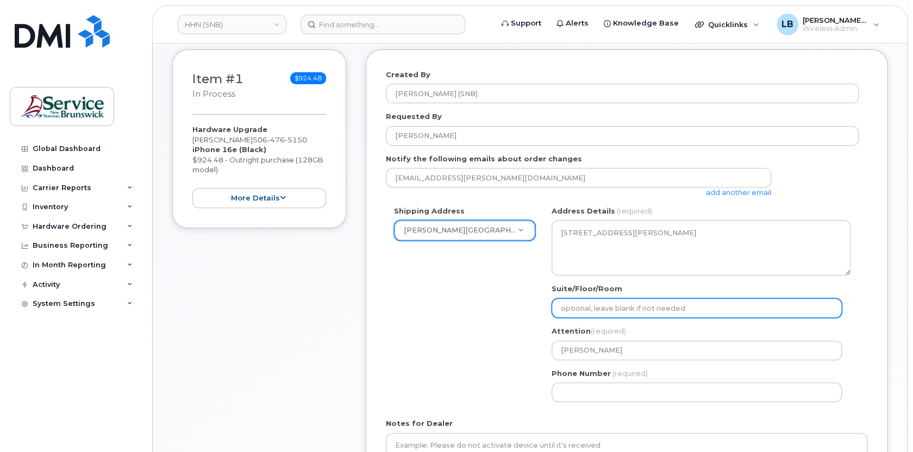
click at [664, 314] on input "Suite/Floor/Room" at bounding box center [697, 308] width 290 height 20
paste input "WO0000000471874"
select select
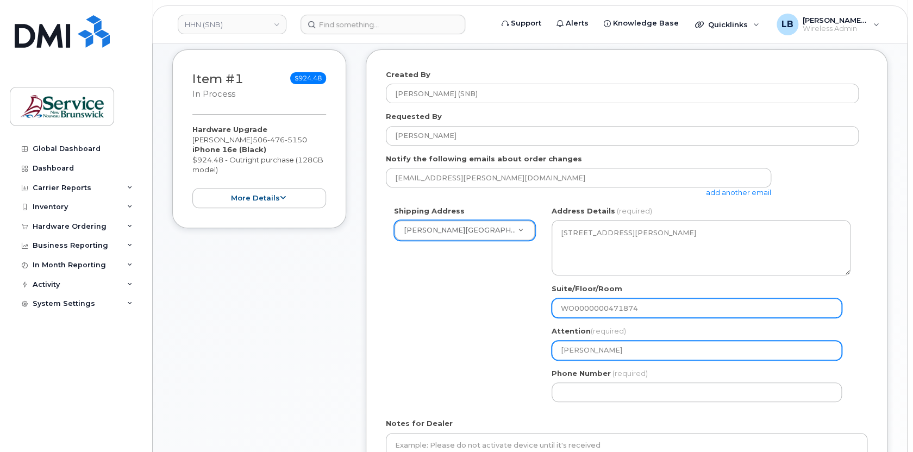
type input "WO0000000471874"
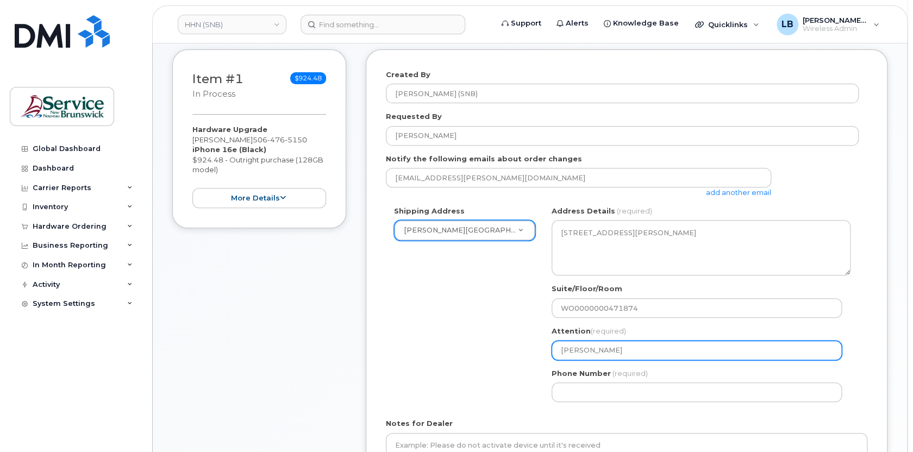
click at [641, 353] on input "Steve Sullivan" at bounding box center [697, 351] width 290 height 20
type input "Steve Sullivan"
select select
type input "Steve Sullivan -"
select select
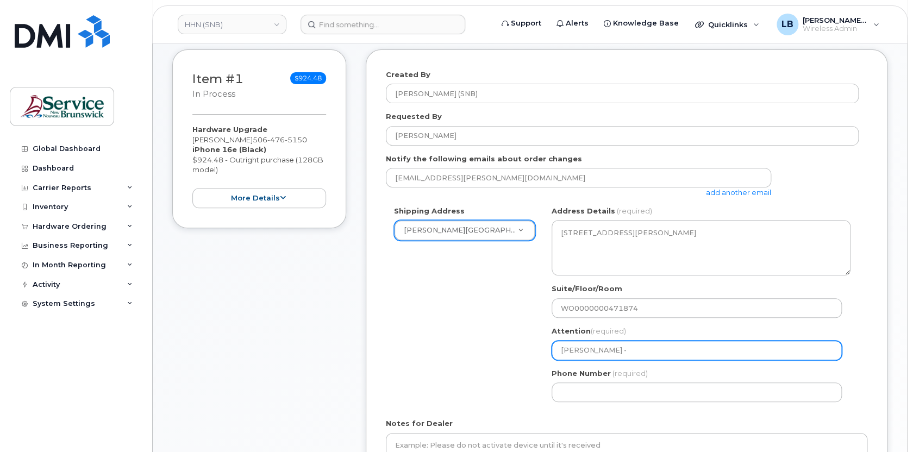
type input "Steve Sullivan - U"
select select
type input "Steve Sullivan - Up"
select select
type input "Steve Sullivan - Upg"
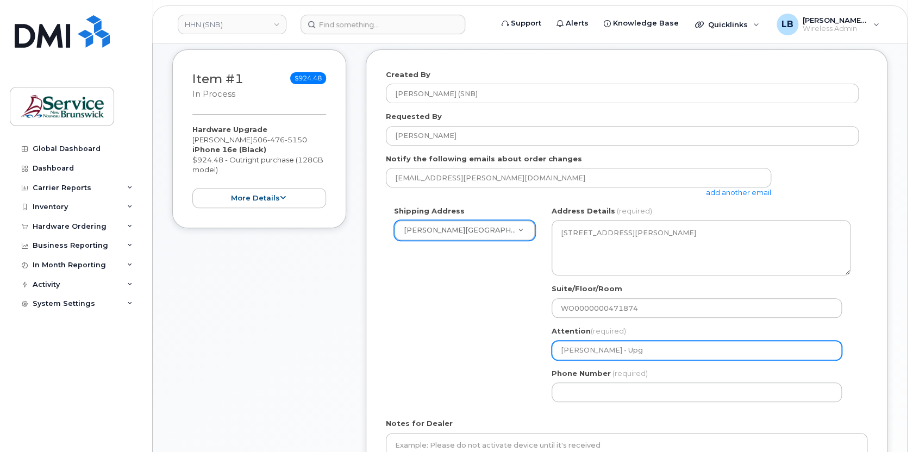
select select
type input "Steve Sullivan - Upgr"
select select
type input "Steve Sullivan - Upgra"
select select
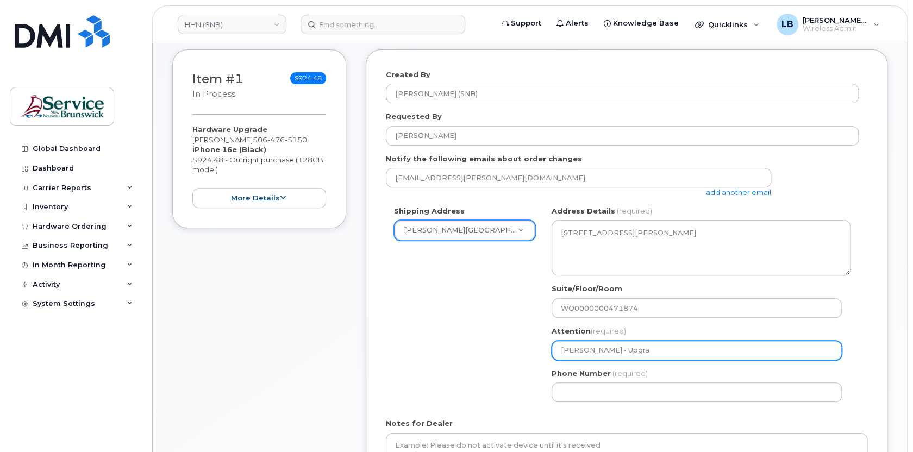
type input "Steve Sullivan - Upgrad"
select select
type input "[PERSON_NAME] - Upgrade"
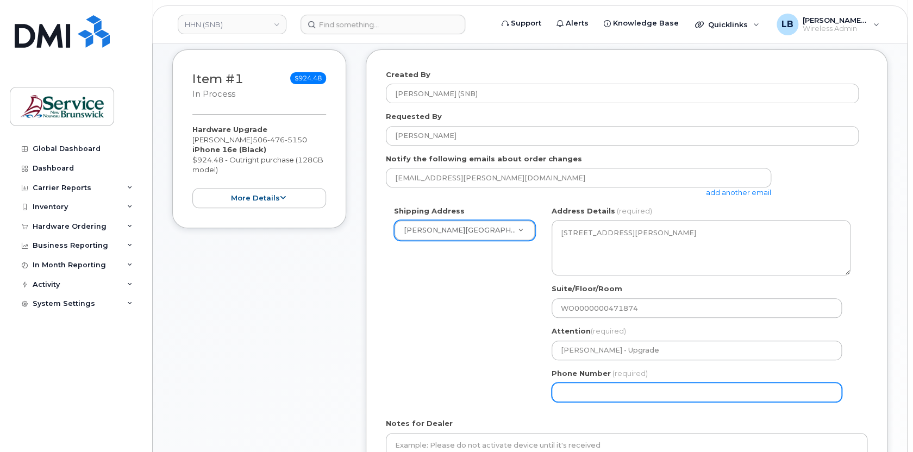
click at [634, 391] on input "Phone Number" at bounding box center [697, 393] width 290 height 20
select select
type input "506233396"
select select
type input "5062333965"
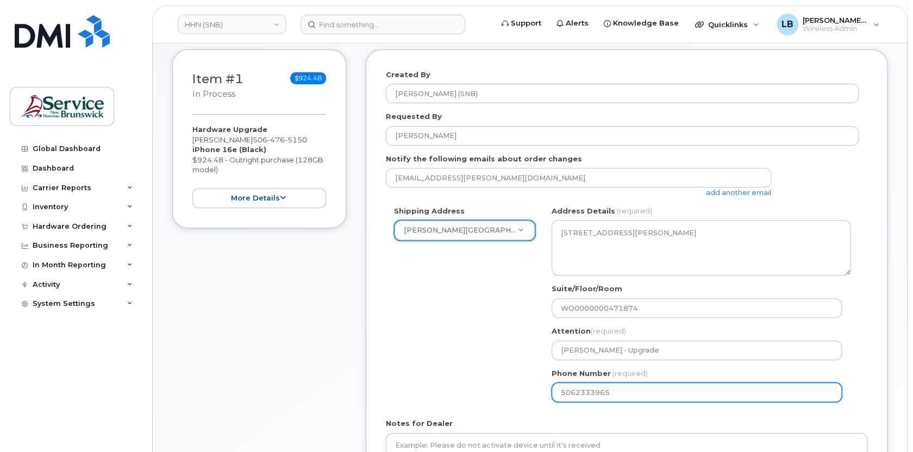
select select
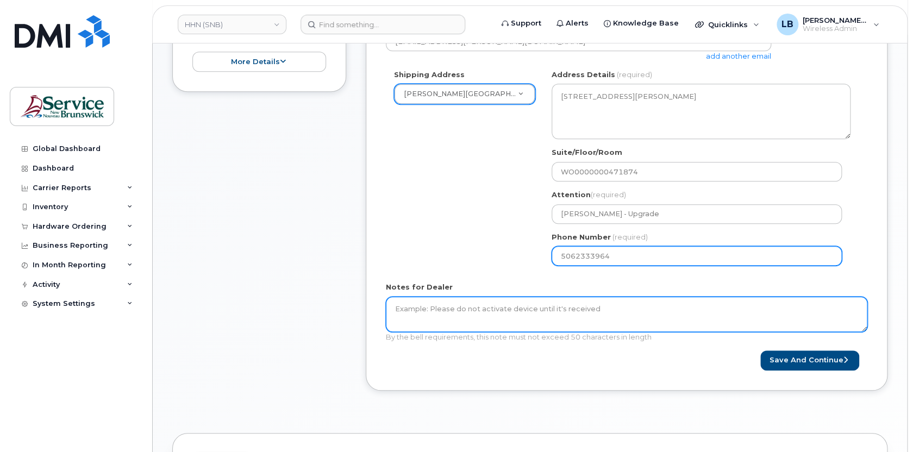
scroll to position [296, 0]
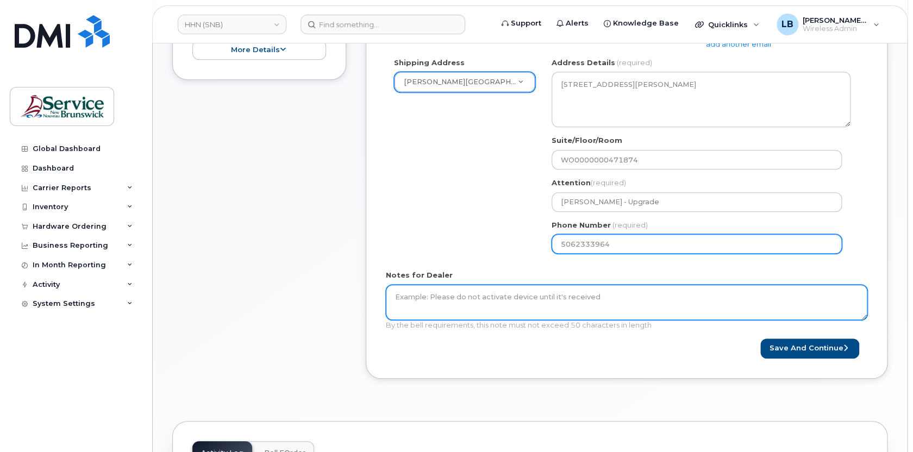
type input "5062333964"
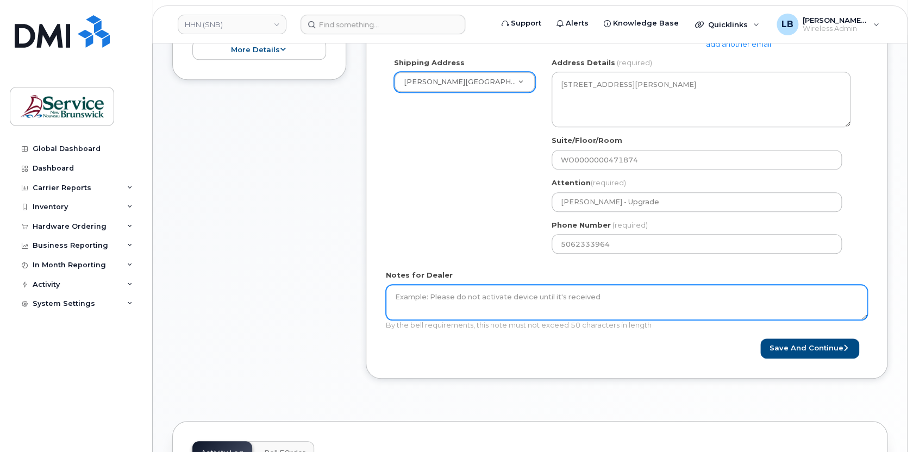
click at [583, 303] on textarea "Notes for Dealer" at bounding box center [627, 303] width 482 height 36
type textarea "P"
type textarea "Need to move to [GEOGRAPHIC_DATA]"
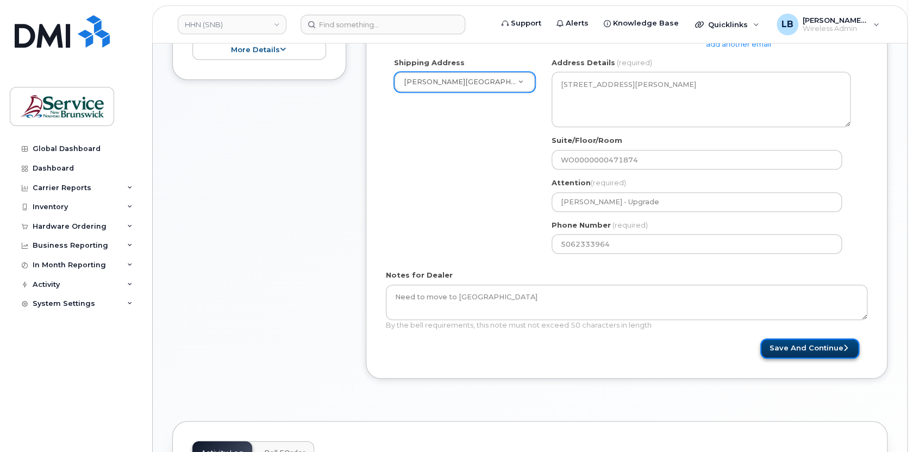
click at [798, 348] on button "Save and Continue" at bounding box center [809, 349] width 99 height 20
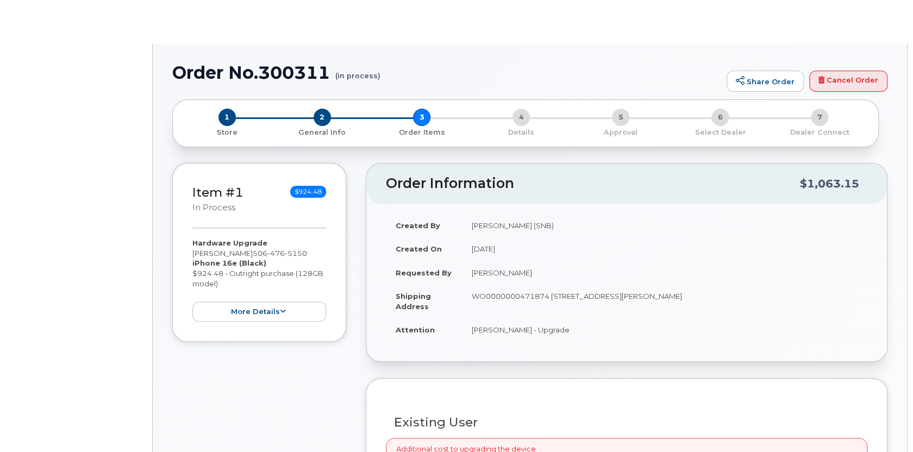
type input "[PERSON_NAME]"
radio input "true"
select select
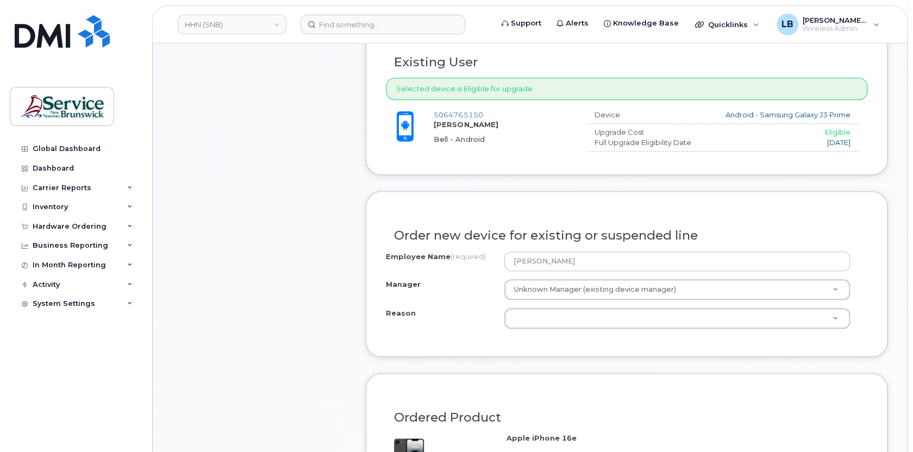
scroll to position [395, 0]
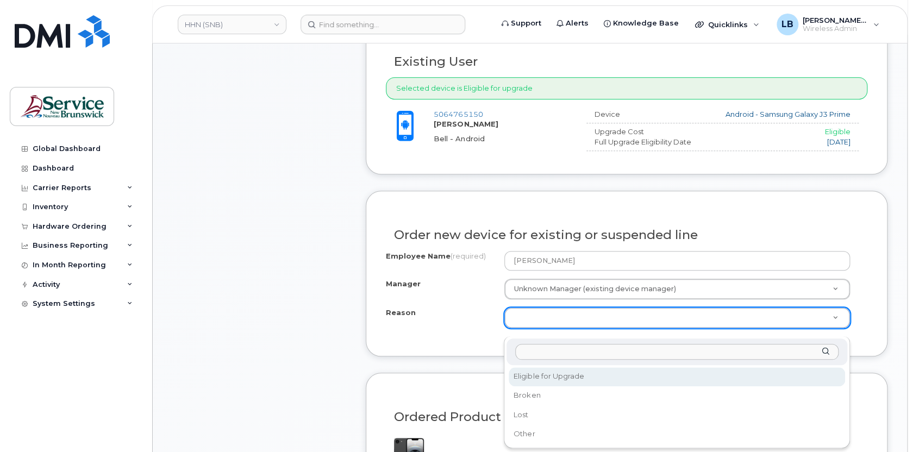
select select "eligible_for_upgrade"
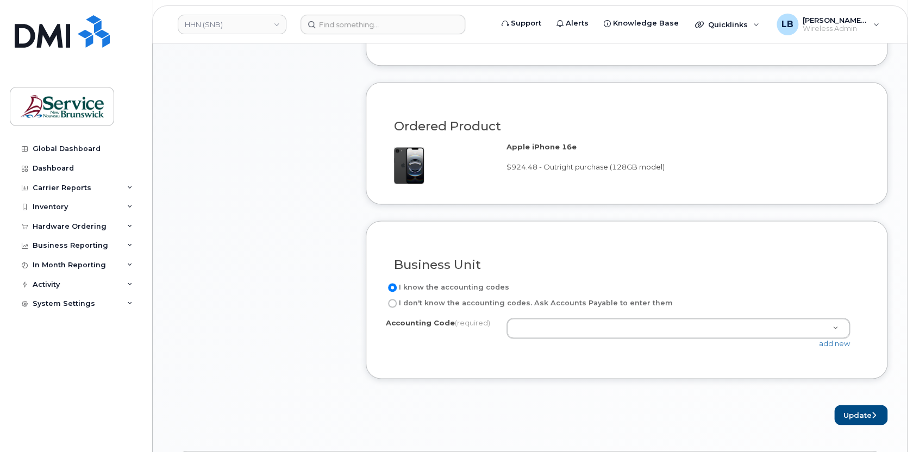
scroll to position [691, 0]
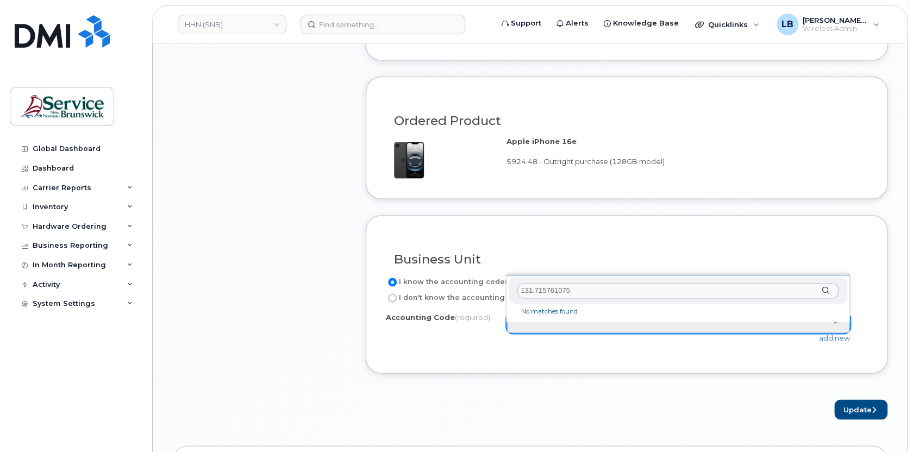
click at [528, 288] on input "131.715761075" at bounding box center [677, 291] width 321 height 16
type input "1311.715761075"
drag, startPoint x: 581, startPoint y: 289, endPoint x: 497, endPoint y: 289, distance: 83.7
click at [497, 289] on body "HHN (SNB) Support Alerts Knowledge Base Quicklinks Suspend / Cancel Device Chan…" at bounding box center [456, 164] width 913 height 1711
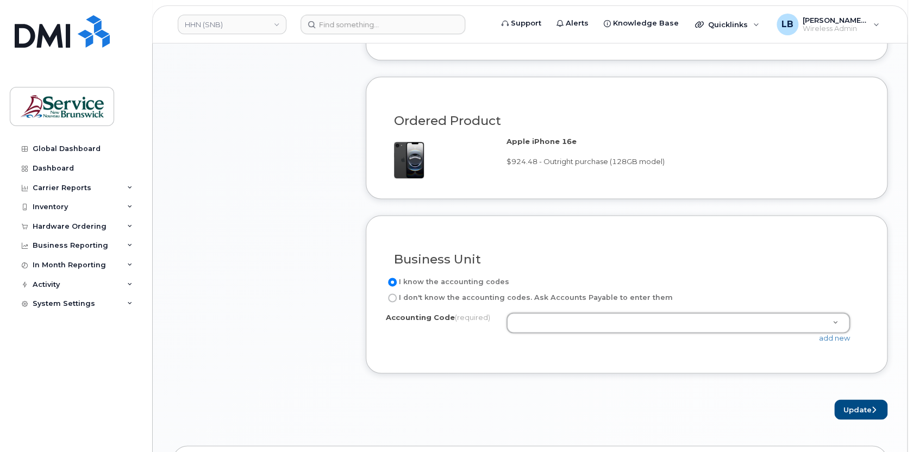
drag, startPoint x: 865, startPoint y: 376, endPoint x: 863, endPoint y: 371, distance: 5.6
click at [836, 342] on link "add new" at bounding box center [834, 338] width 31 height 9
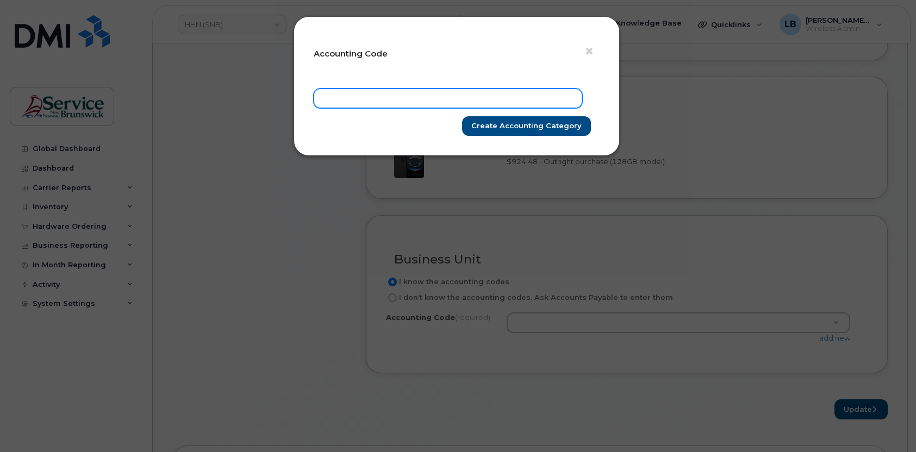
click at [470, 96] on input "text" at bounding box center [448, 99] width 269 height 20
paste input "1311.715761075"
type input "1311.715761075"
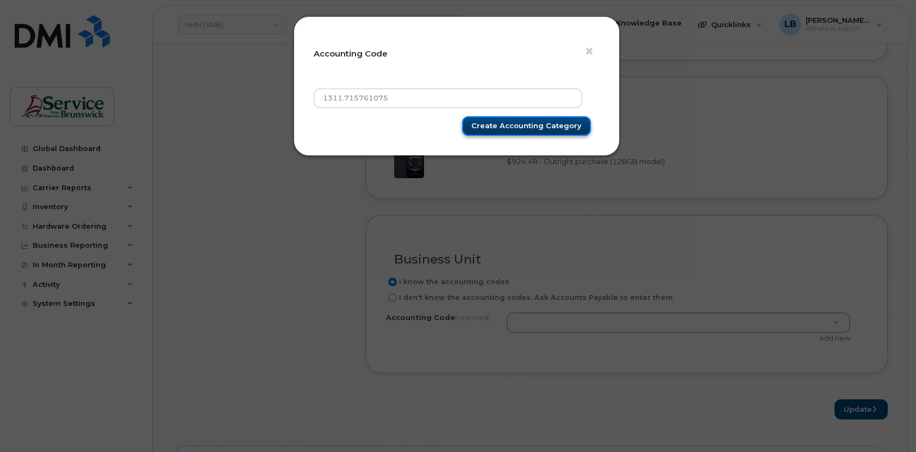
click at [507, 121] on input "Create Accounting category" at bounding box center [526, 126] width 129 height 20
type input "Create Accounting category"
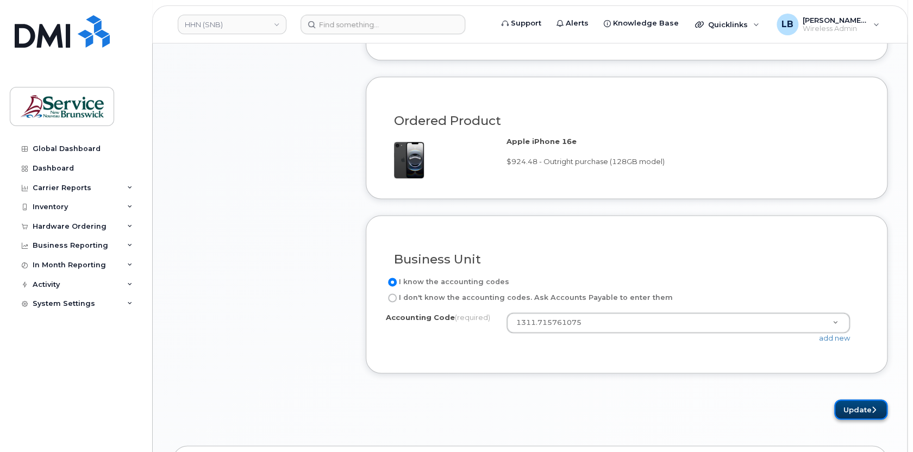
click at [863, 413] on button "Update" at bounding box center [860, 410] width 53 height 20
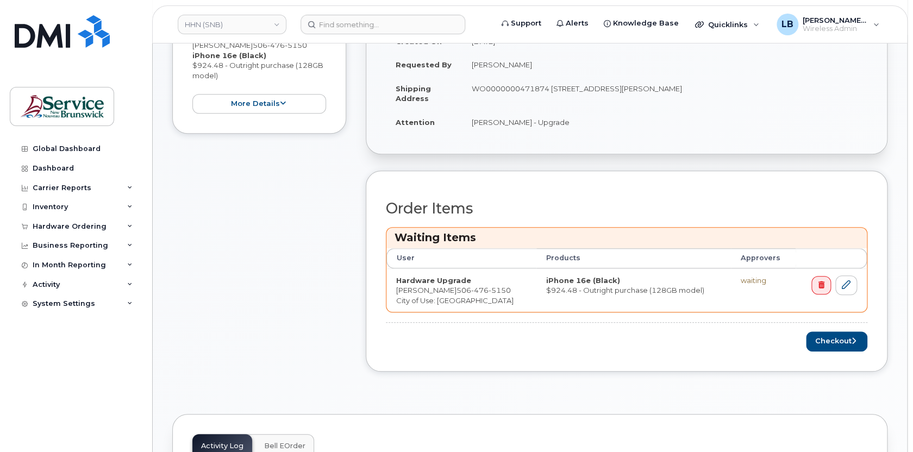
scroll to position [296, 0]
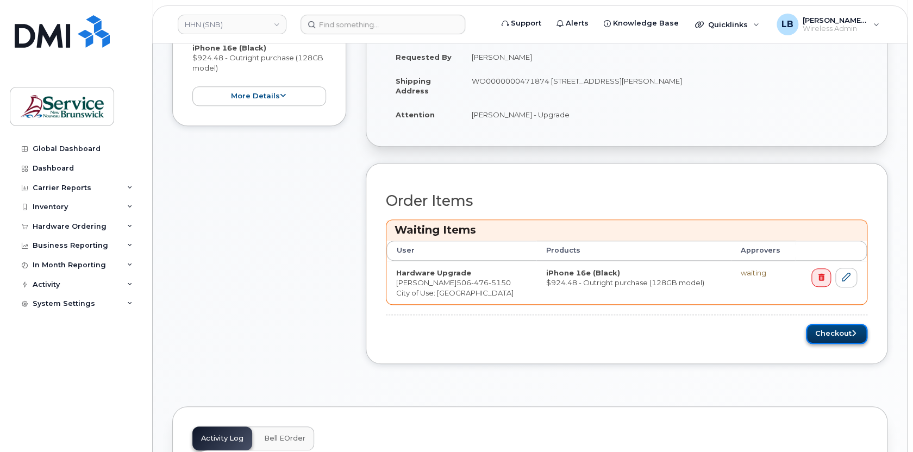
click at [834, 336] on button "Checkout" at bounding box center [836, 334] width 61 height 20
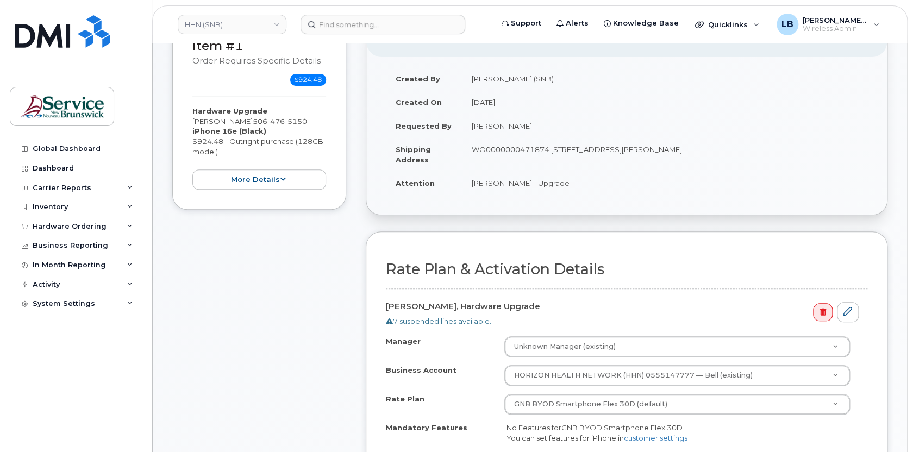
scroll to position [197, 0]
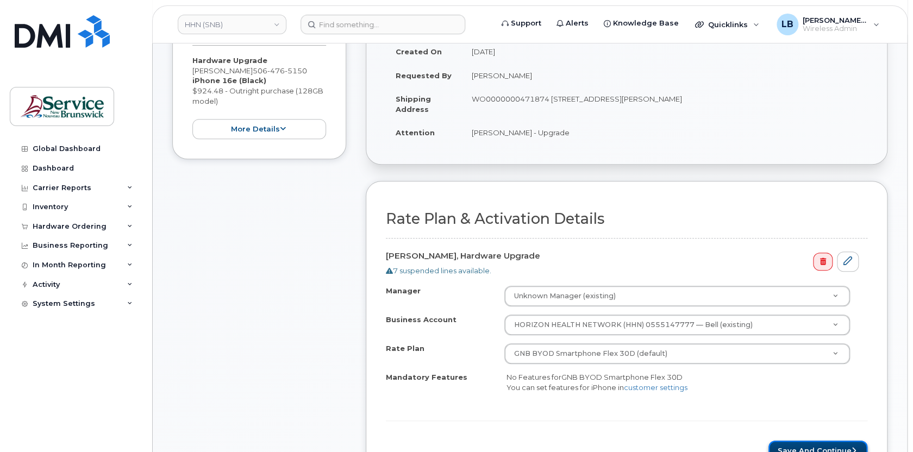
click at [827, 446] on button "Save and Continue" at bounding box center [818, 451] width 99 height 20
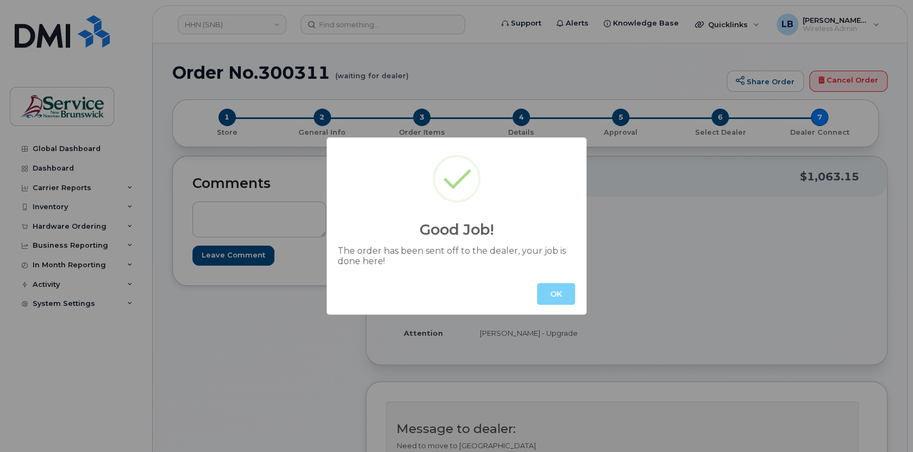
click at [559, 293] on button "OK" at bounding box center [556, 294] width 38 height 22
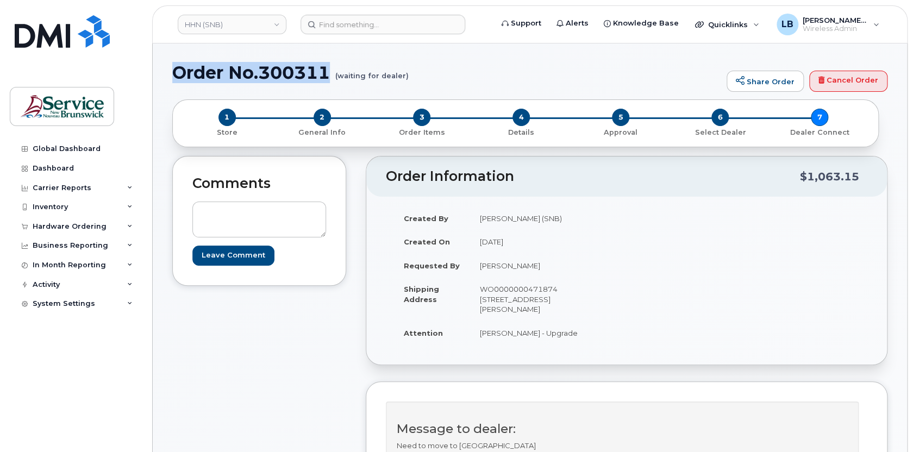
drag, startPoint x: 323, startPoint y: 68, endPoint x: 165, endPoint y: 73, distance: 158.8
copy h1 "Order No.300311"
